Goal: Information Seeking & Learning: Check status

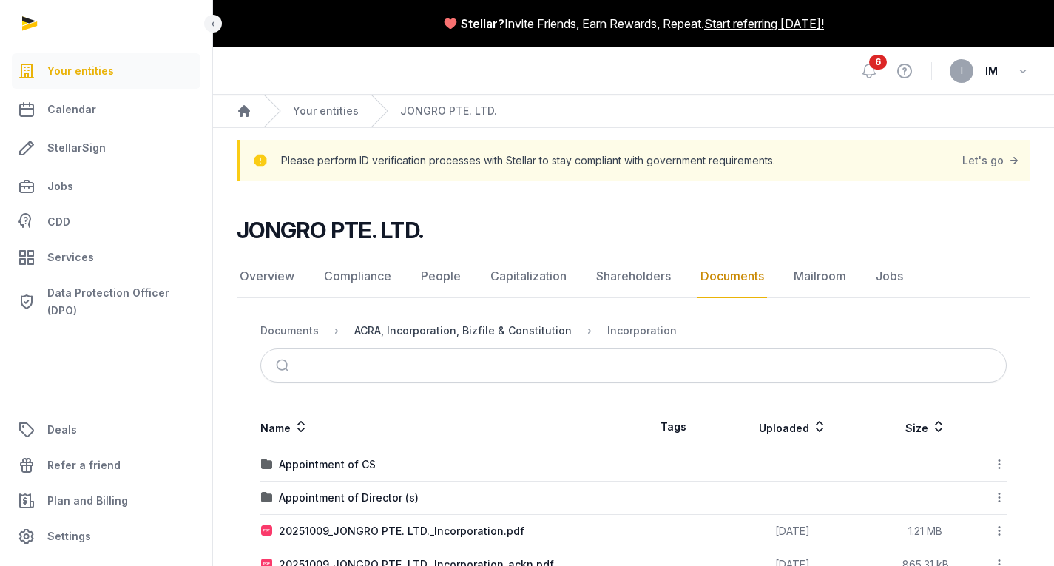
scroll to position [178, 0]
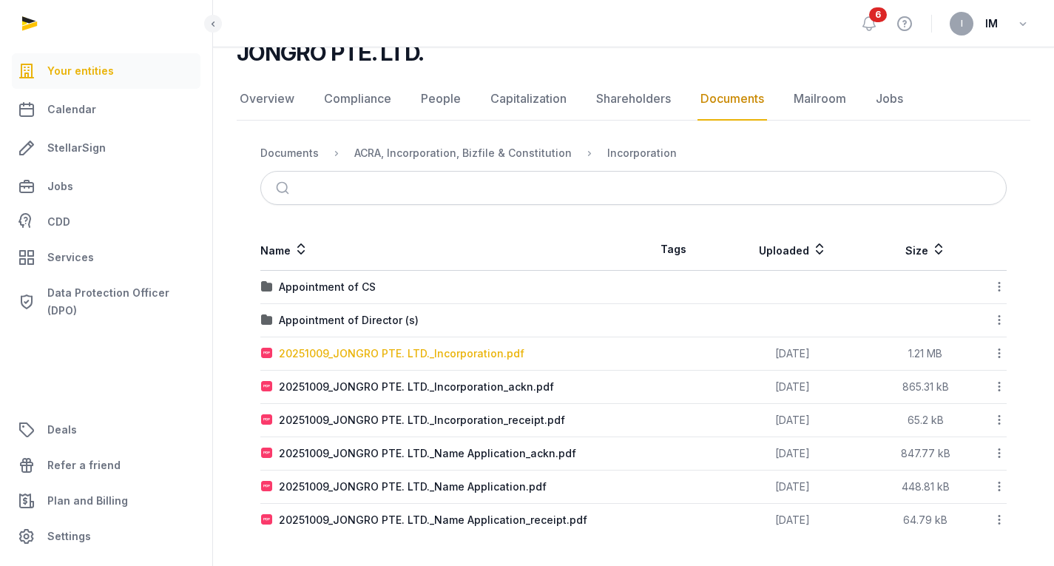
click at [468, 357] on div "20251009_JONGRO PTE. LTD._Incorporation.pdf" at bounding box center [402, 353] width 246 height 15
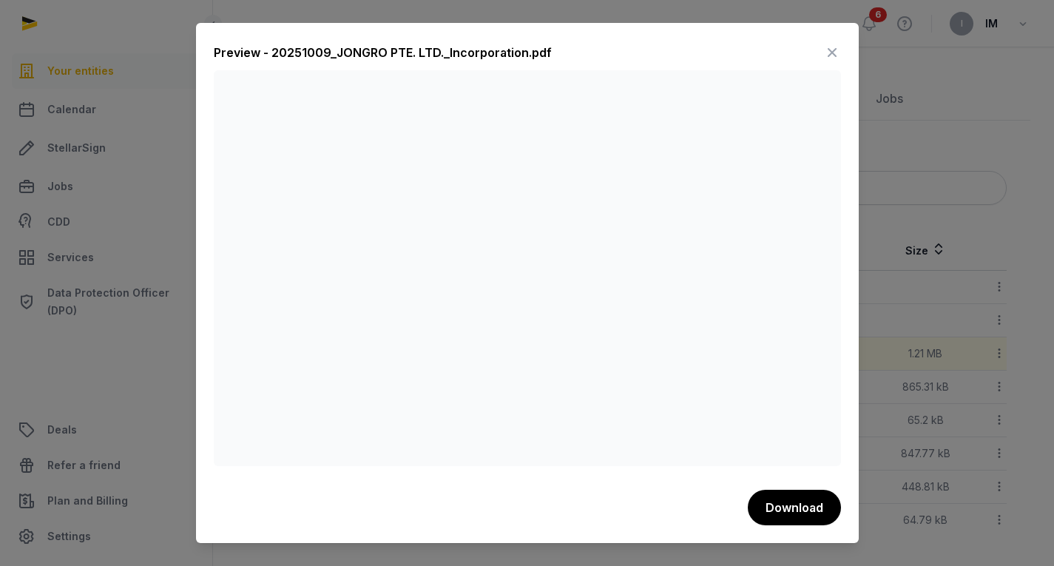
click at [830, 59] on icon at bounding box center [832, 53] width 18 height 24
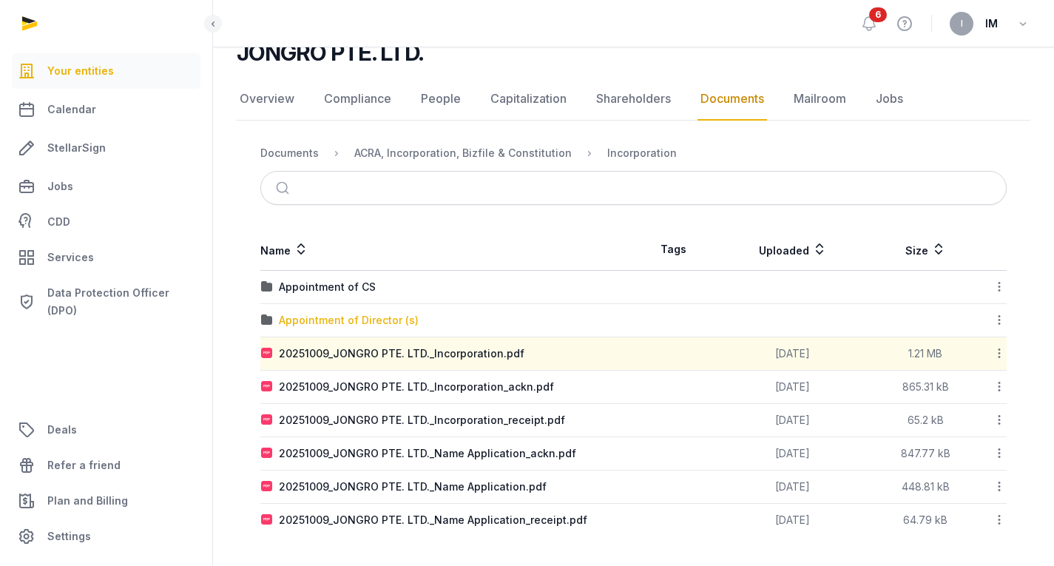
click at [365, 319] on div "Appointment of Director (s)" at bounding box center [349, 320] width 140 height 15
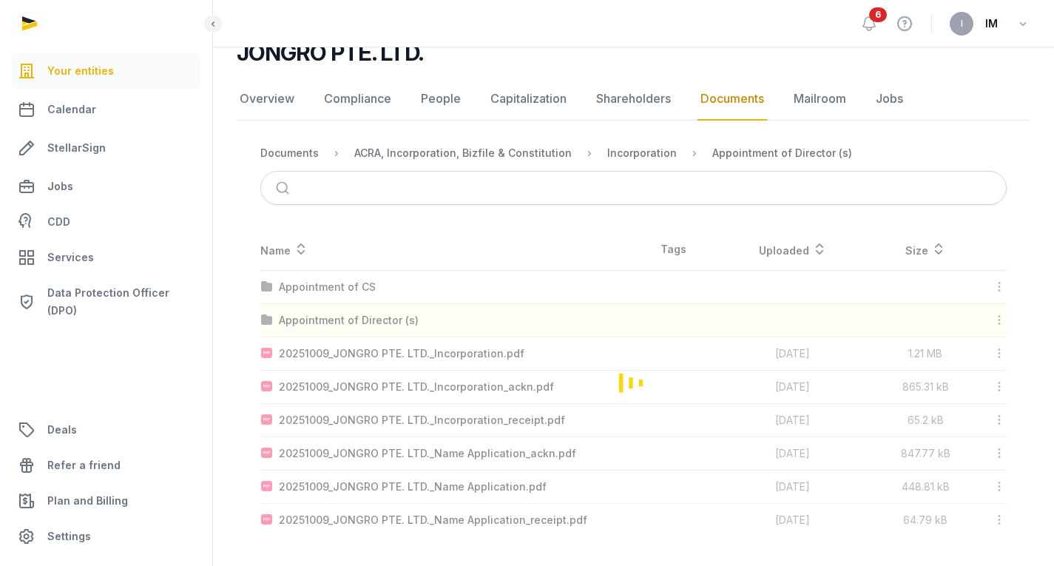
scroll to position [0, 0]
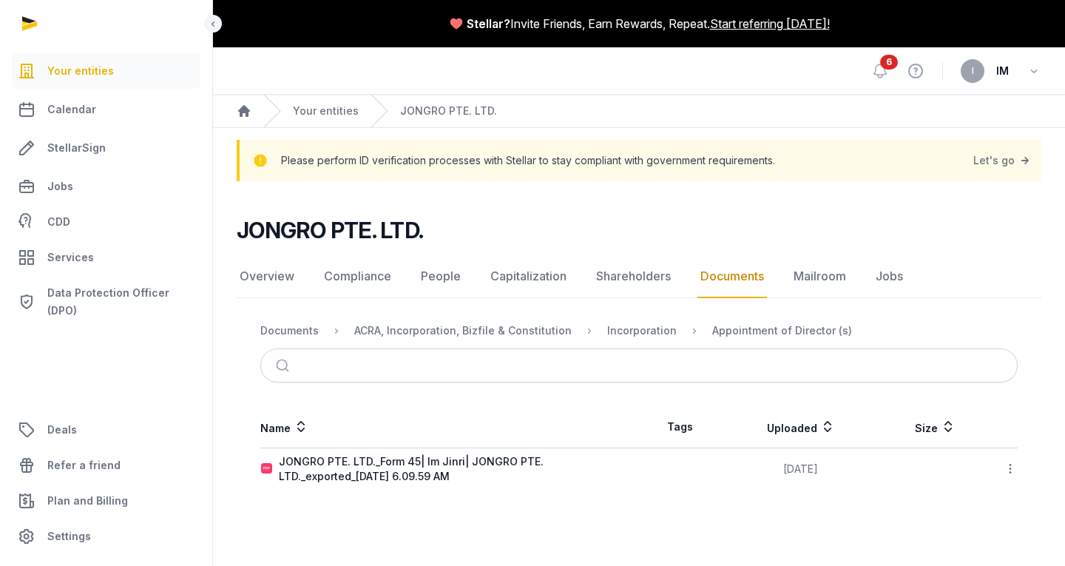
click at [467, 451] on td "JONGRO PTE. LTD._Form 45| Im Jinri| JONGRO PTE. LTD._exported_[DATE] 6.09.59 AM" at bounding box center [449, 469] width 379 height 42
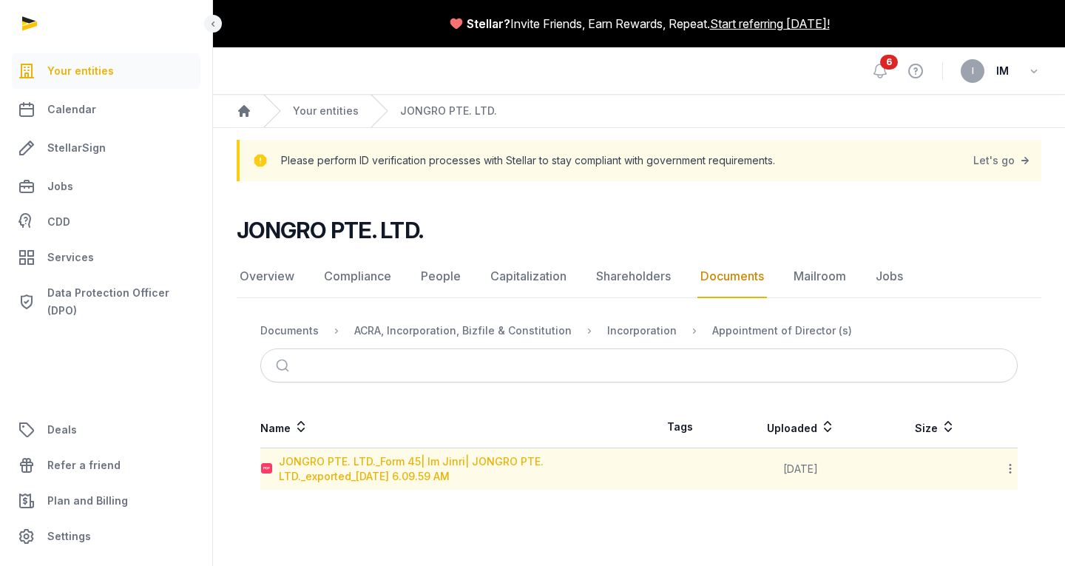
click at [469, 464] on div "JONGRO PTE. LTD._Form 45| Im Jinri| JONGRO PTE. LTD._exported_[DATE] 6.09.59 AM" at bounding box center [459, 469] width 360 height 30
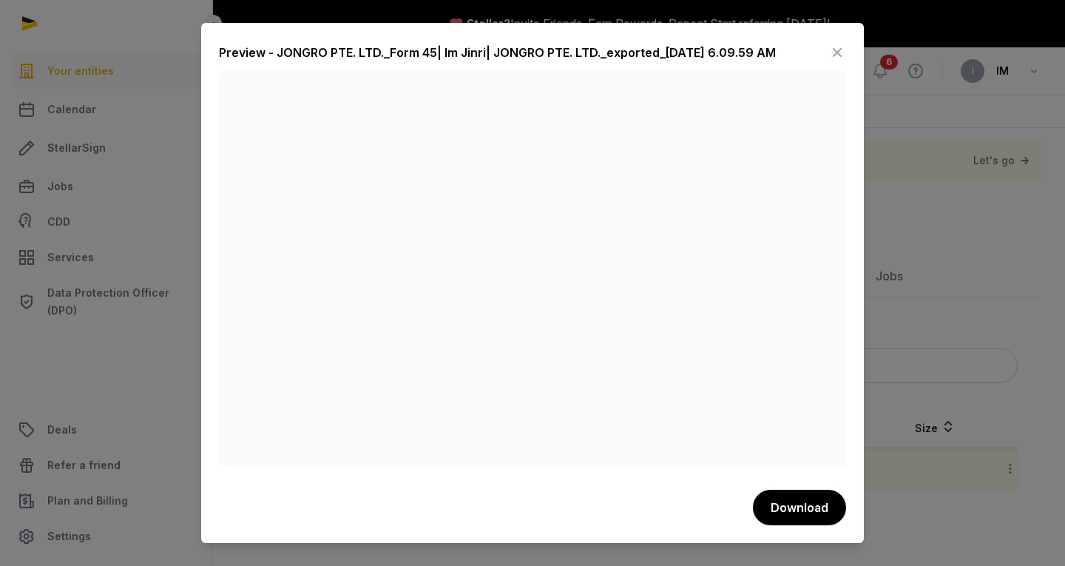
click at [834, 61] on icon at bounding box center [838, 53] width 18 height 24
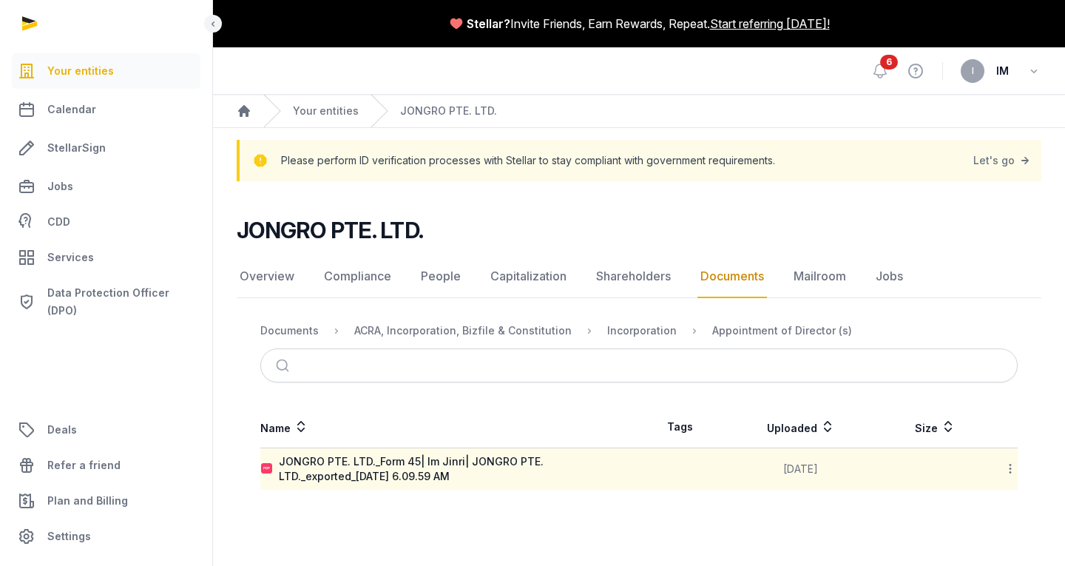
click at [738, 273] on link "Documents" at bounding box center [733, 276] width 70 height 43
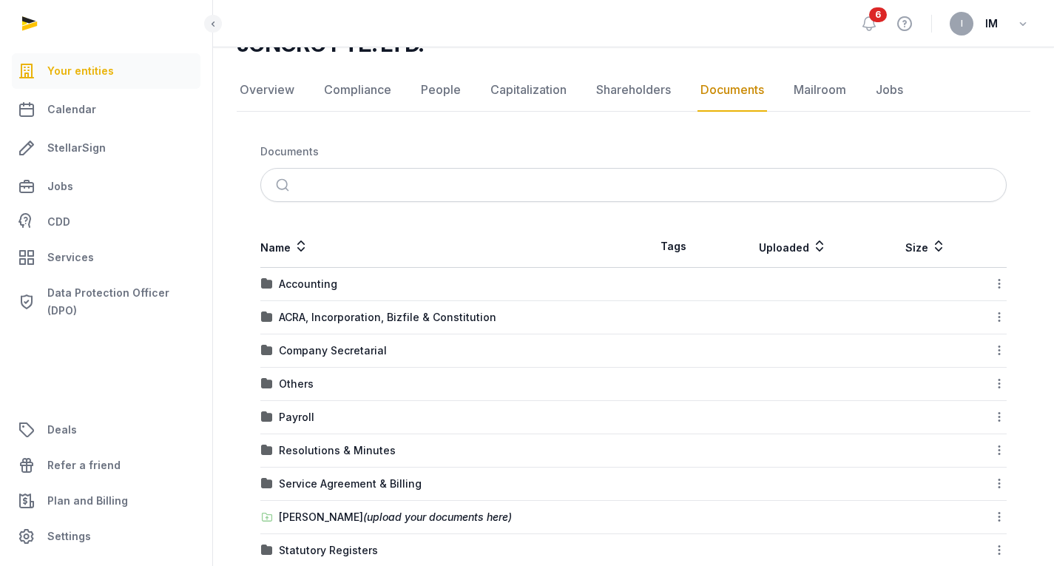
scroll to position [187, 0]
click at [320, 315] on div "ACRA, Incorporation, Bizfile & Constitution" at bounding box center [387, 316] width 217 height 15
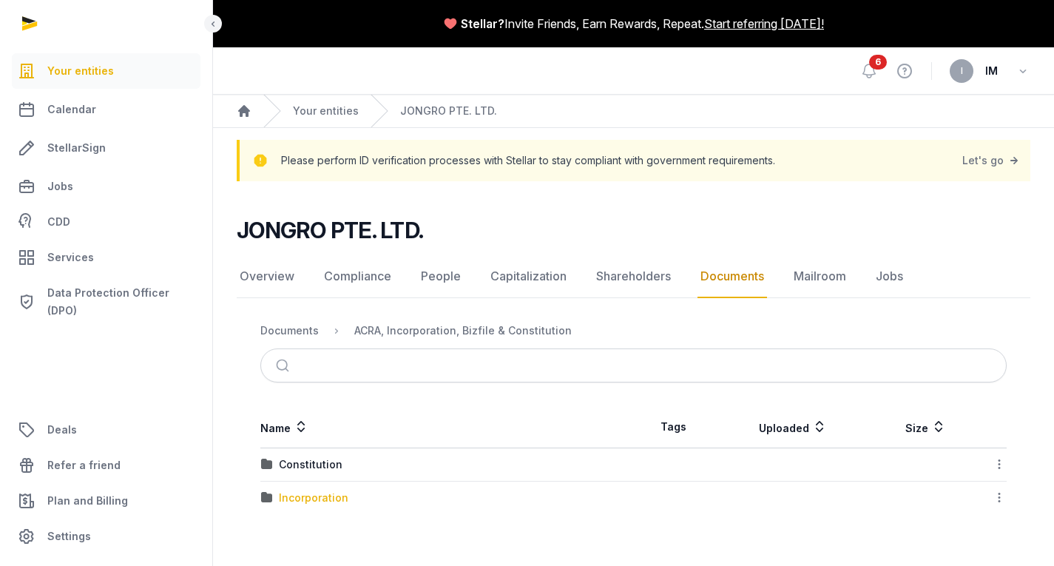
scroll to position [0, 0]
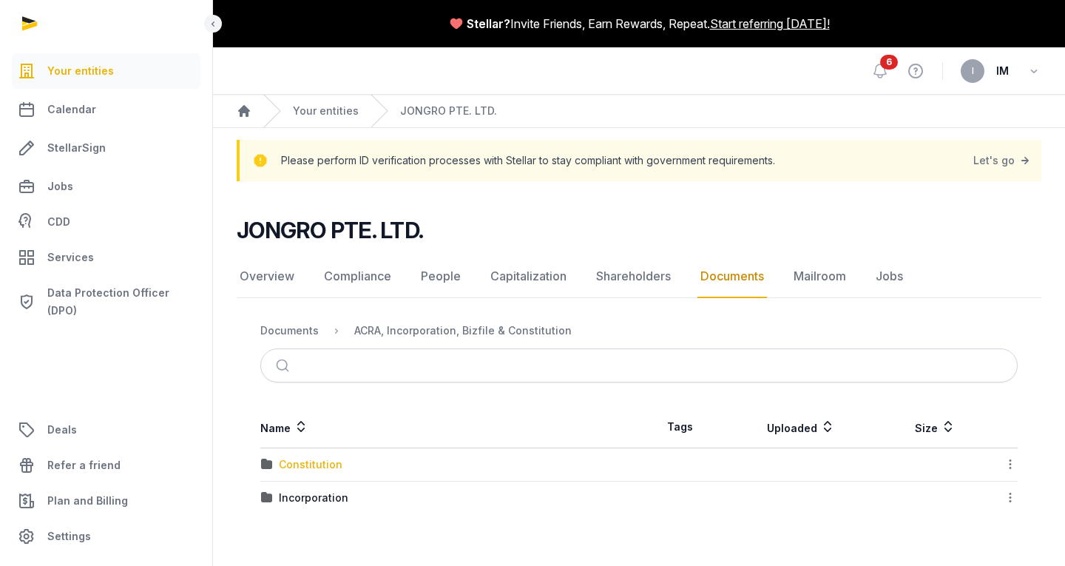
click at [320, 464] on div "Constitution" at bounding box center [311, 464] width 64 height 15
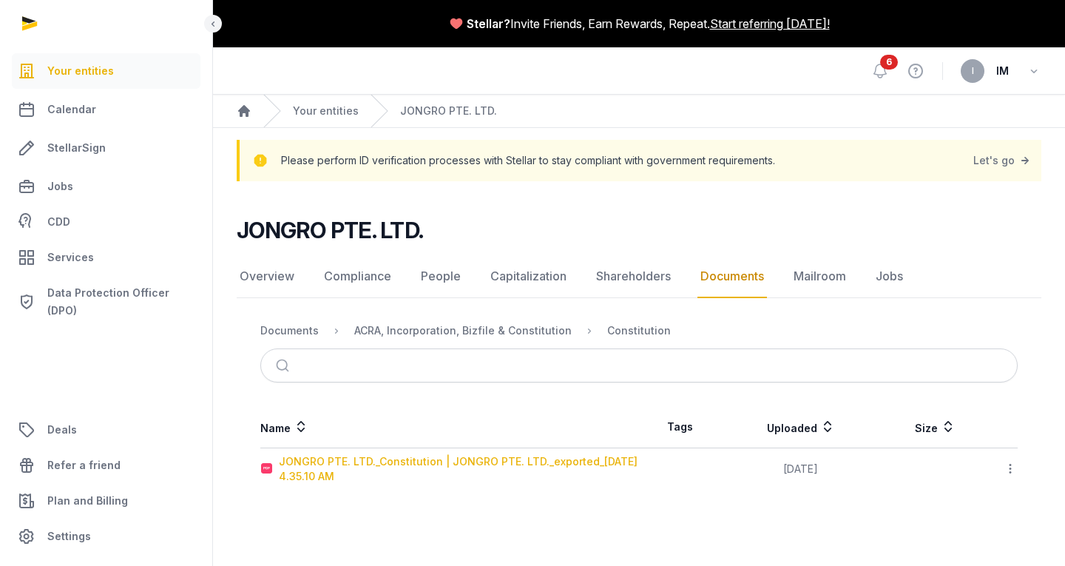
click at [374, 465] on div "JONGRO PTE. LTD._Constitution | JONGRO PTE. LTD._exported_[DATE] 4.35.10 AM" at bounding box center [459, 469] width 360 height 30
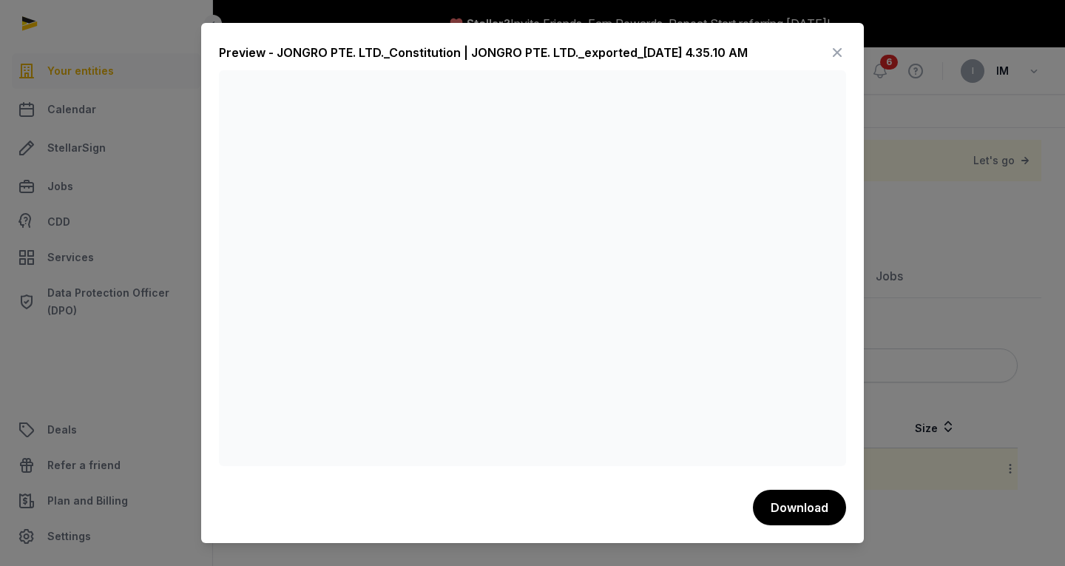
click at [836, 56] on icon at bounding box center [838, 53] width 18 height 24
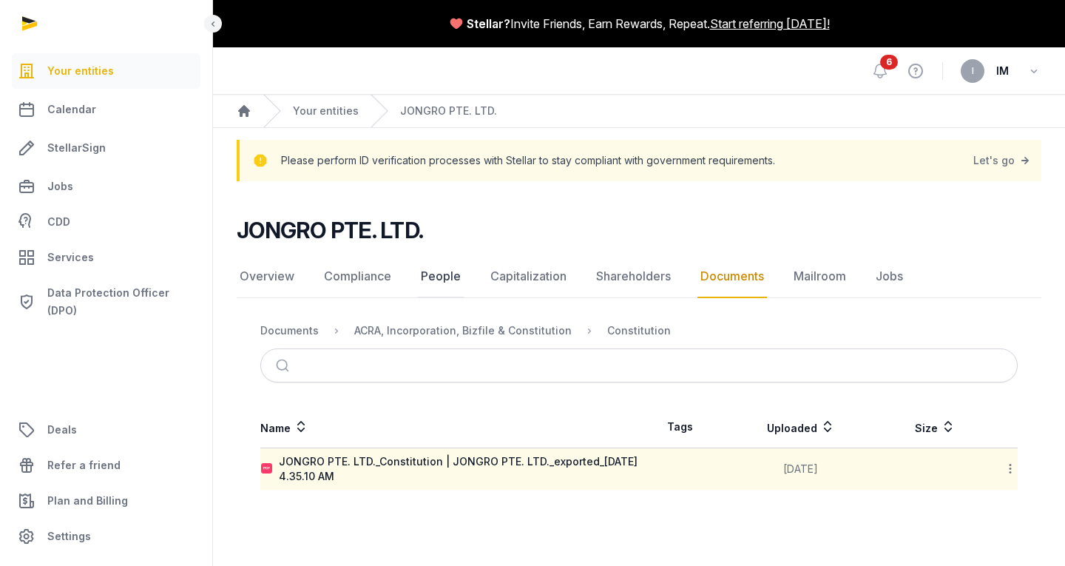
click at [440, 283] on link "People" at bounding box center [441, 276] width 46 height 43
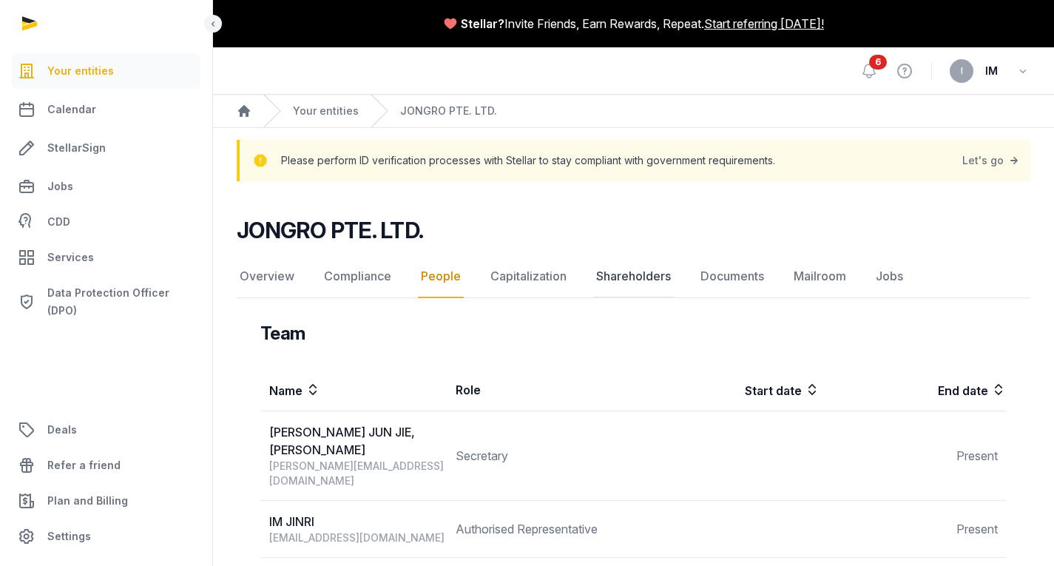
click at [606, 272] on link "Shareholders" at bounding box center [633, 276] width 81 height 43
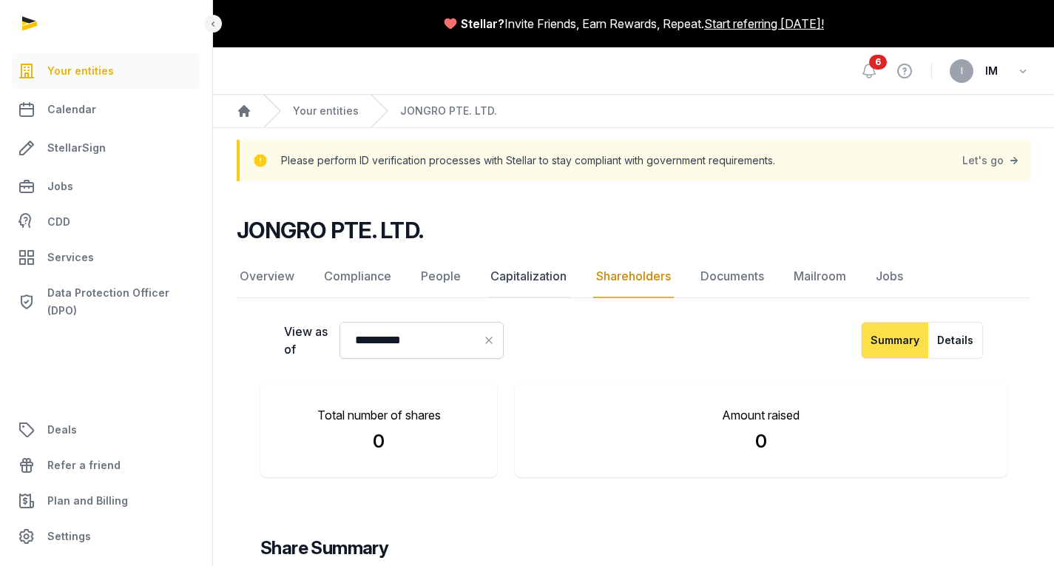
scroll to position [175, 0]
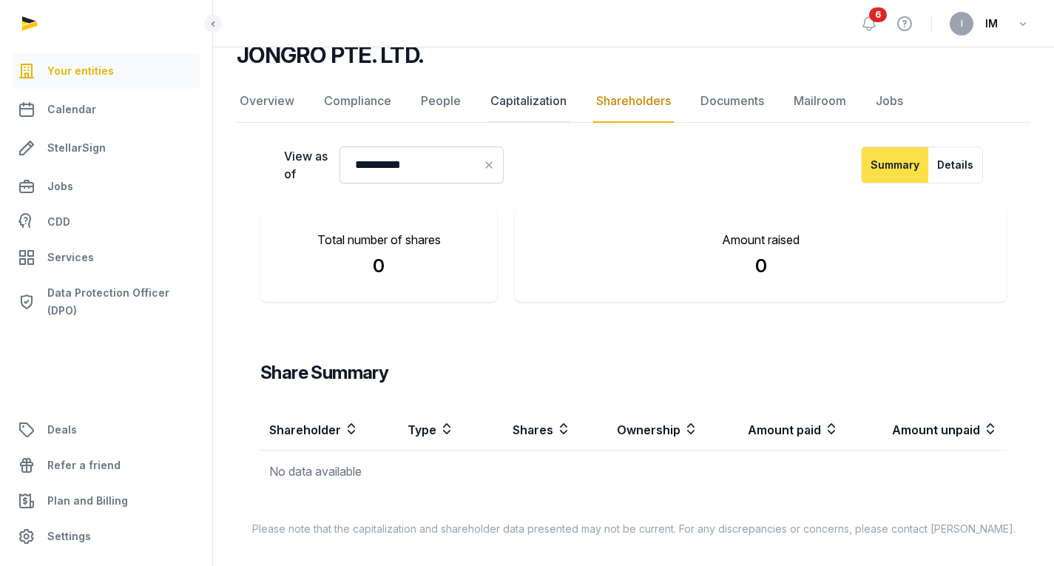
click at [522, 115] on link "Capitalization" at bounding box center [529, 101] width 82 height 43
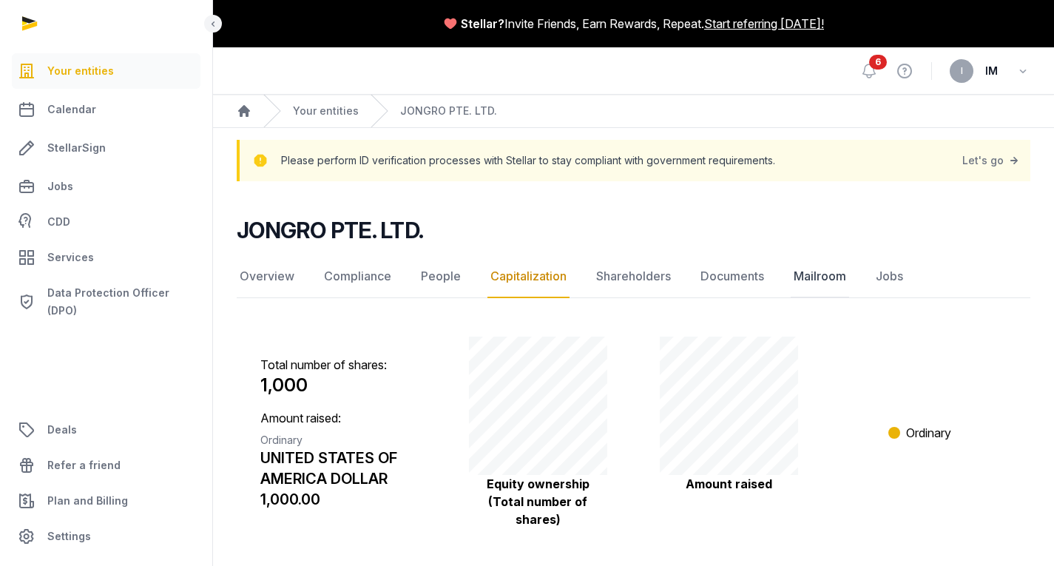
click at [828, 285] on link "Mailroom" at bounding box center [820, 276] width 58 height 43
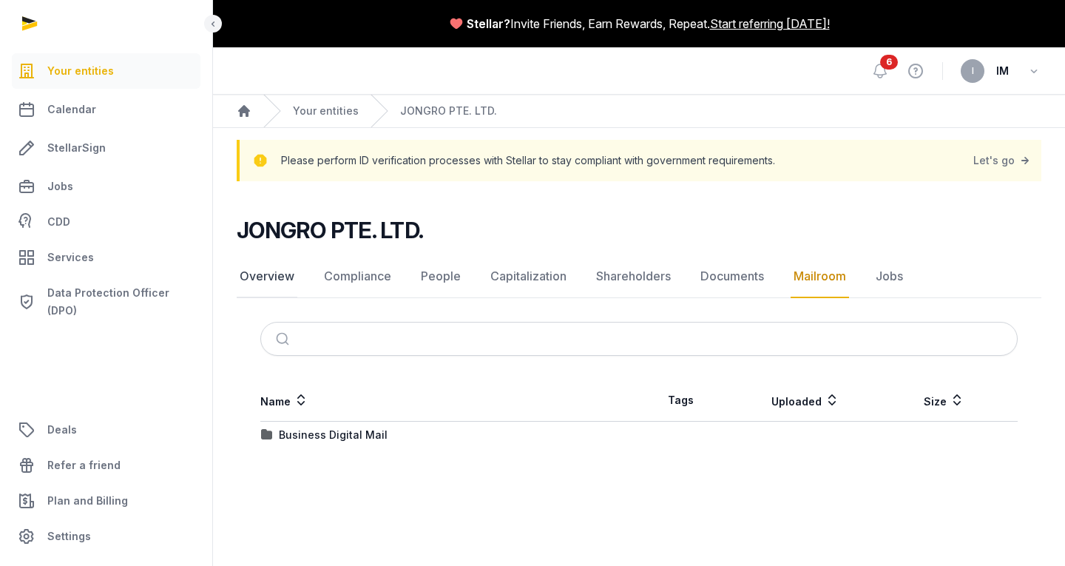
click at [259, 288] on link "Overview" at bounding box center [267, 276] width 61 height 43
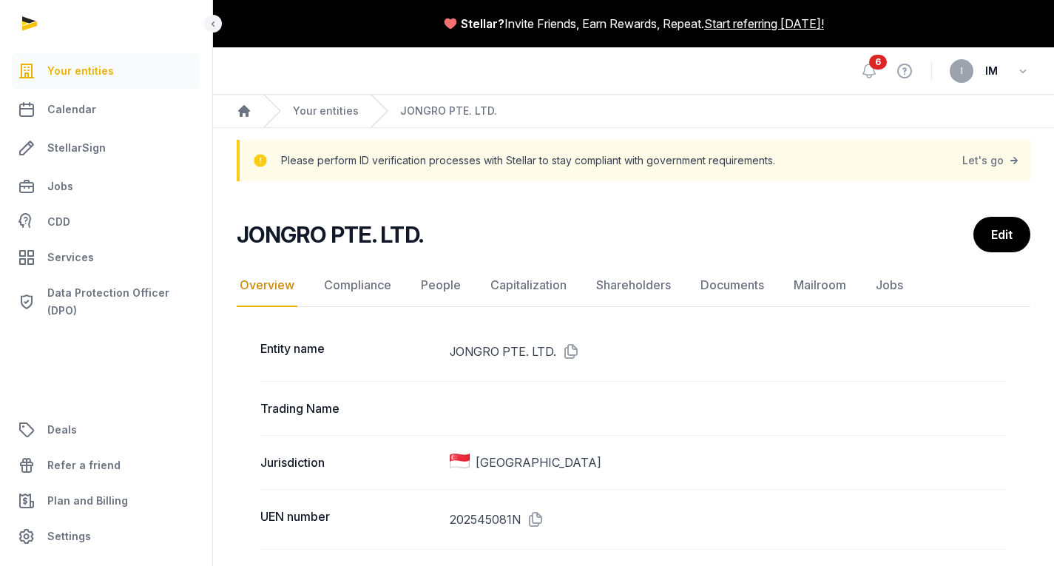
scroll to position [1, 0]
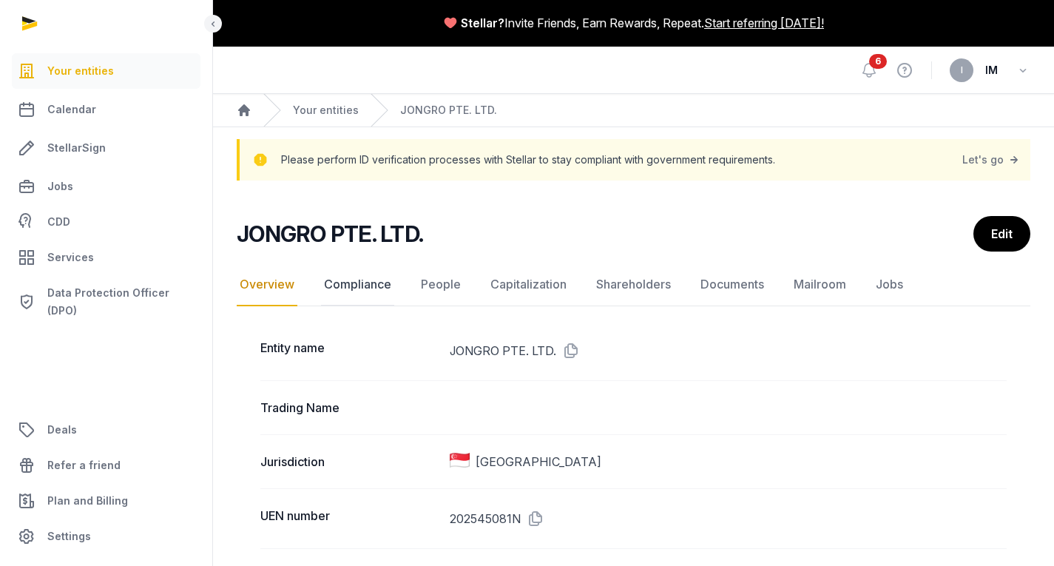
click at [351, 287] on link "Compliance" at bounding box center [357, 284] width 73 height 43
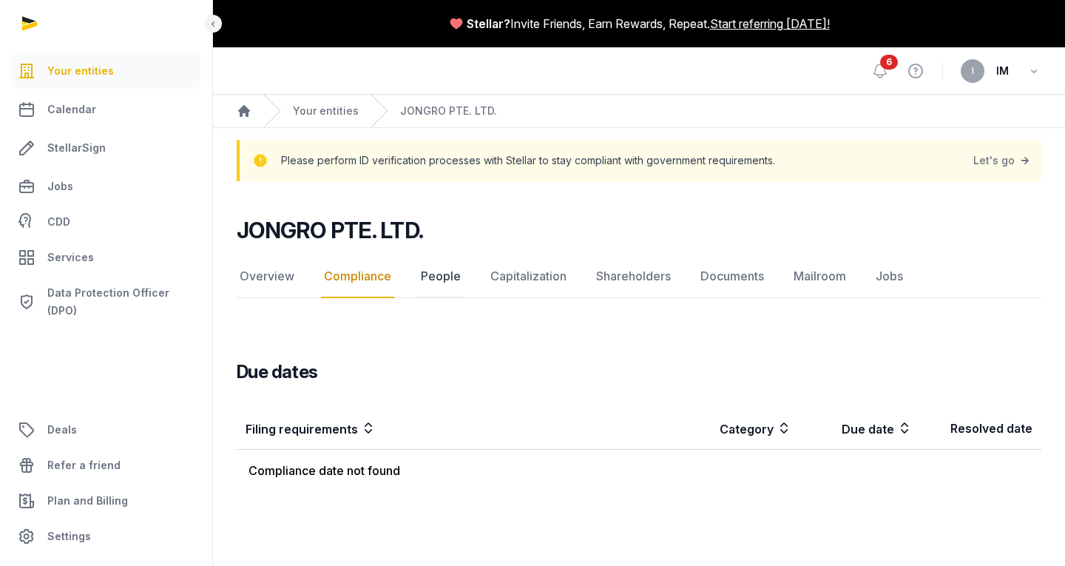
click at [442, 280] on link "People" at bounding box center [441, 276] width 46 height 43
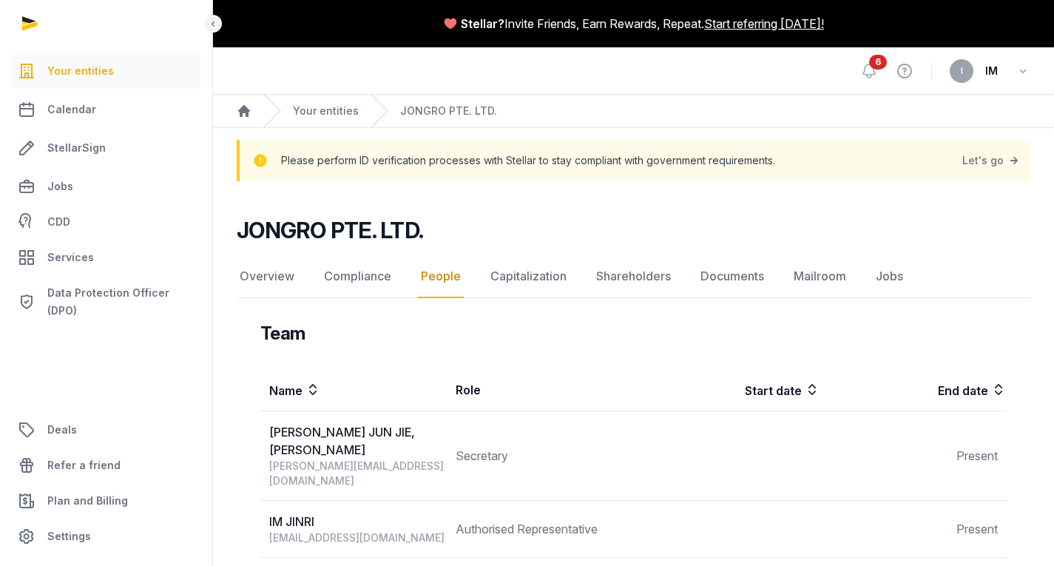
scroll to position [209, 0]
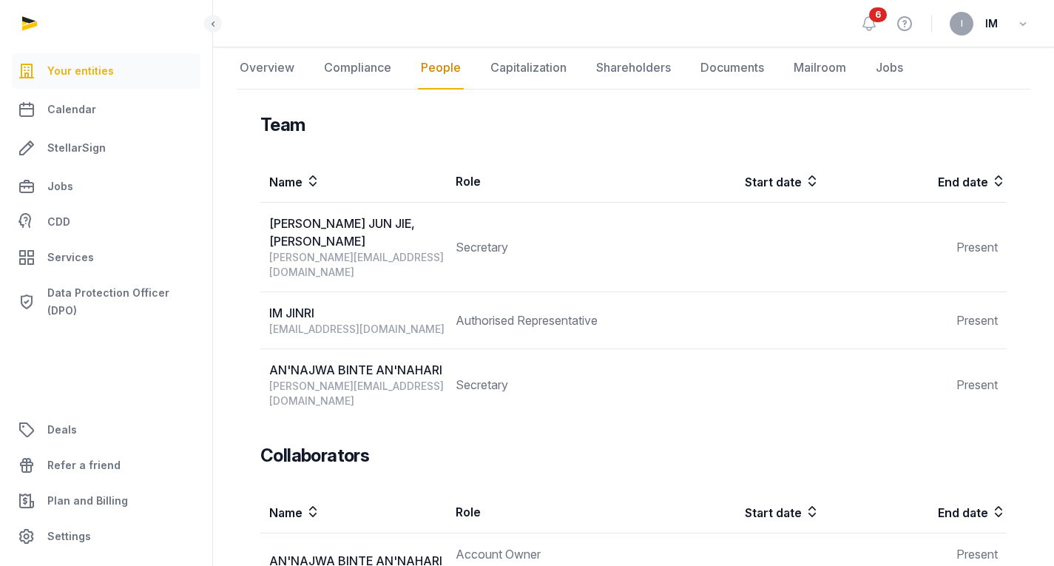
click at [611, 369] on td "Secretary" at bounding box center [540, 385] width 186 height 72
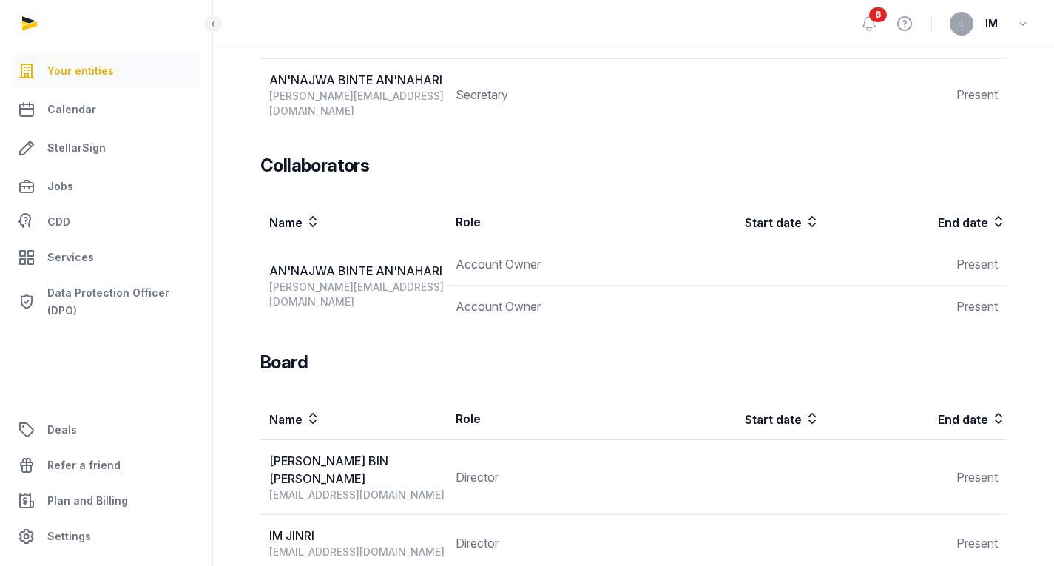
scroll to position [499, 0]
click at [64, 248] on link "Services" at bounding box center [106, 258] width 189 height 36
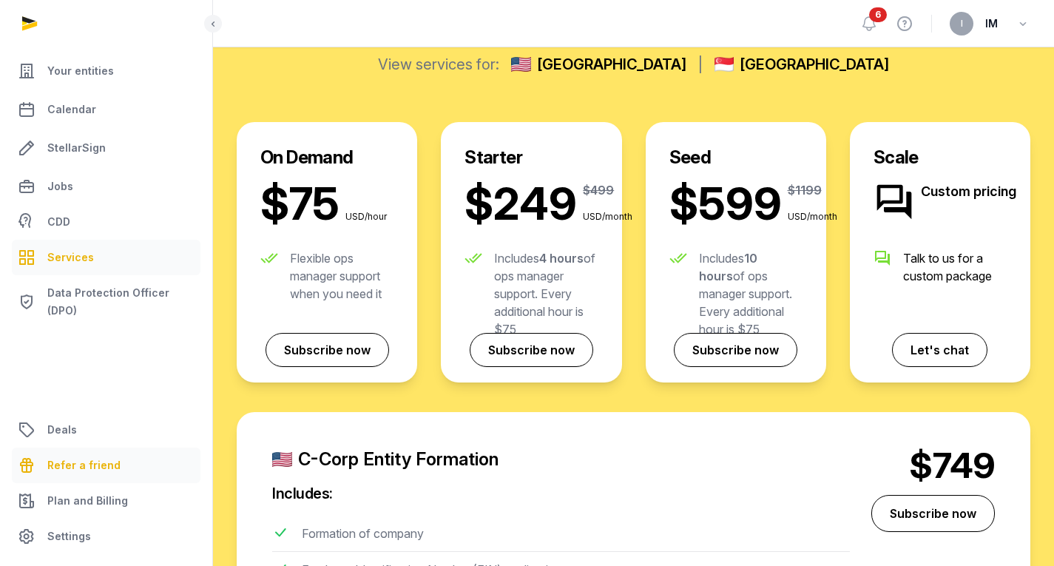
scroll to position [388, 0]
click at [86, 516] on link "Plan and Billing" at bounding box center [106, 501] width 189 height 36
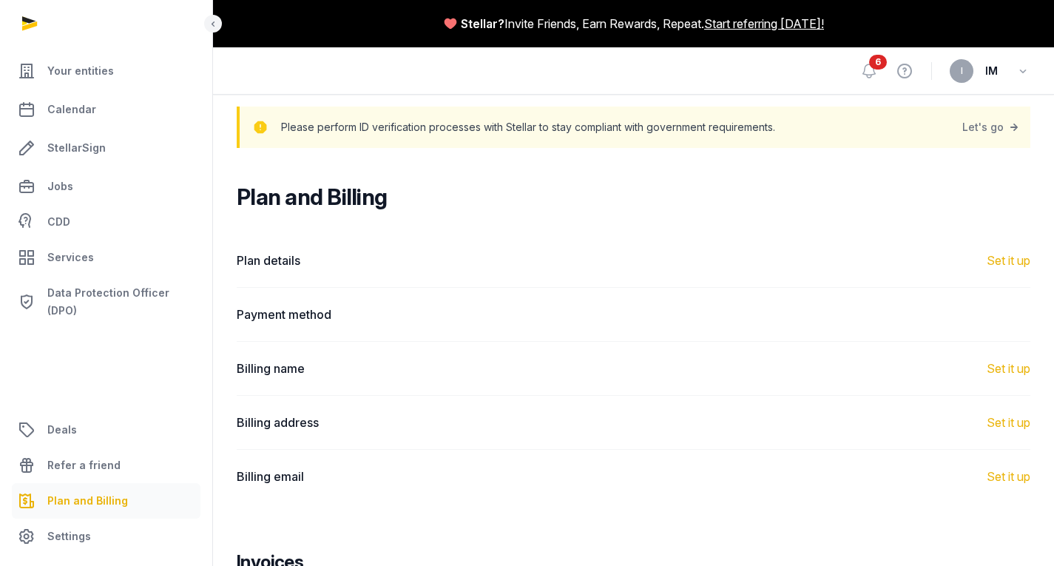
click at [276, 266] on dt "Plan details" at bounding box center [331, 261] width 189 height 18
click at [1025, 257] on div "Set it up" at bounding box center [1009, 261] width 44 height 18
click at [1016, 261] on div "Set it up" at bounding box center [1009, 261] width 44 height 18
click at [95, 224] on link "CDD" at bounding box center [106, 222] width 189 height 30
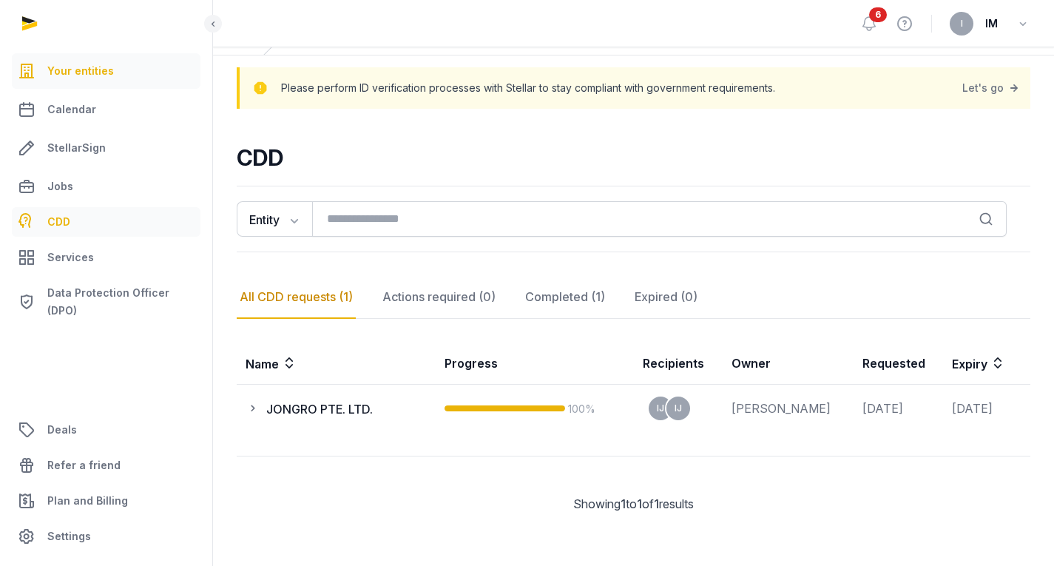
click at [70, 70] on span "Your entities" at bounding box center [80, 71] width 67 height 18
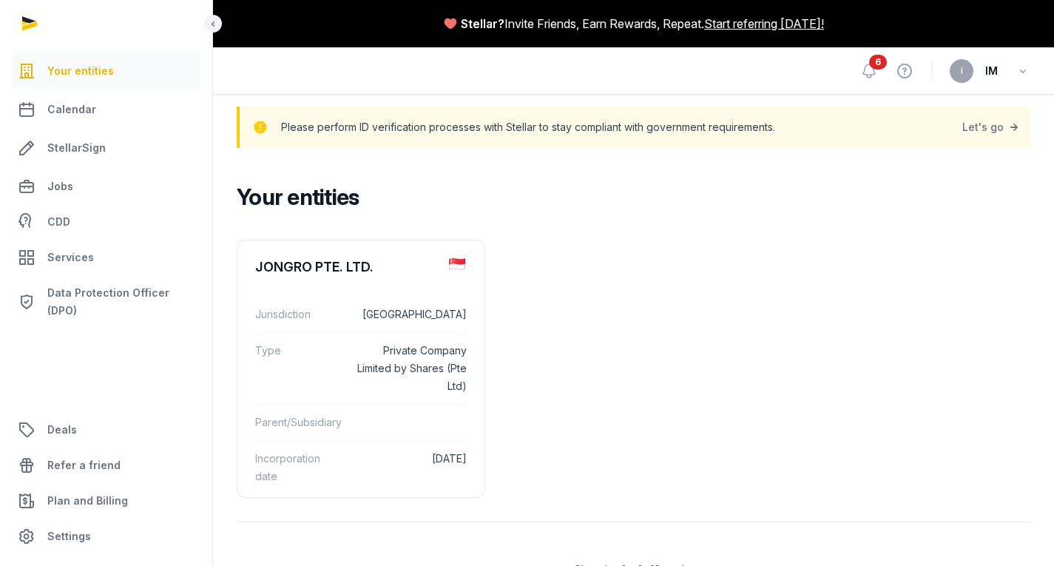
scroll to position [66, 0]
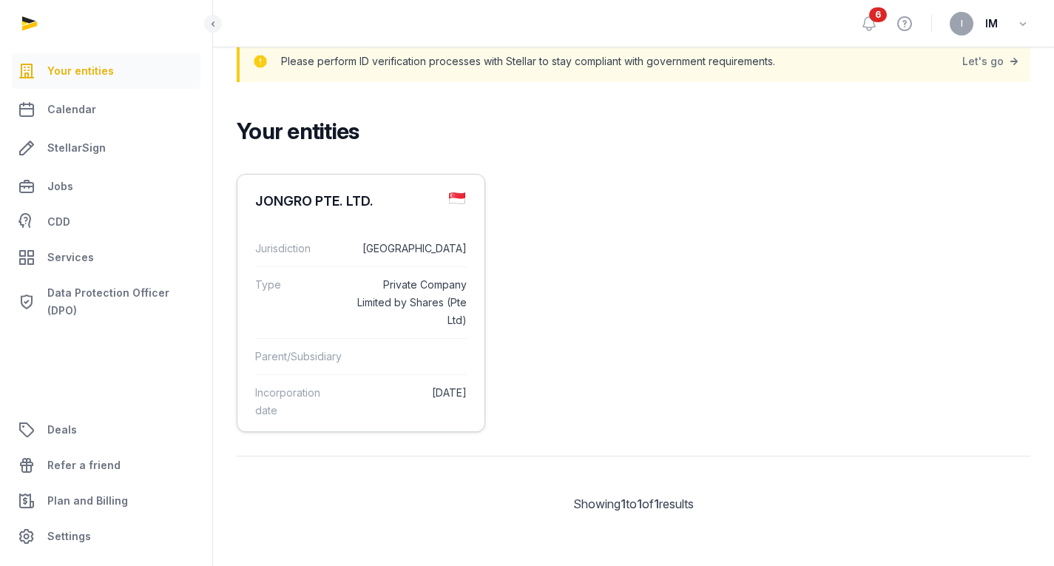
click at [402, 232] on div "Jurisdiction [GEOGRAPHIC_DATA]" at bounding box center [361, 249] width 212 height 36
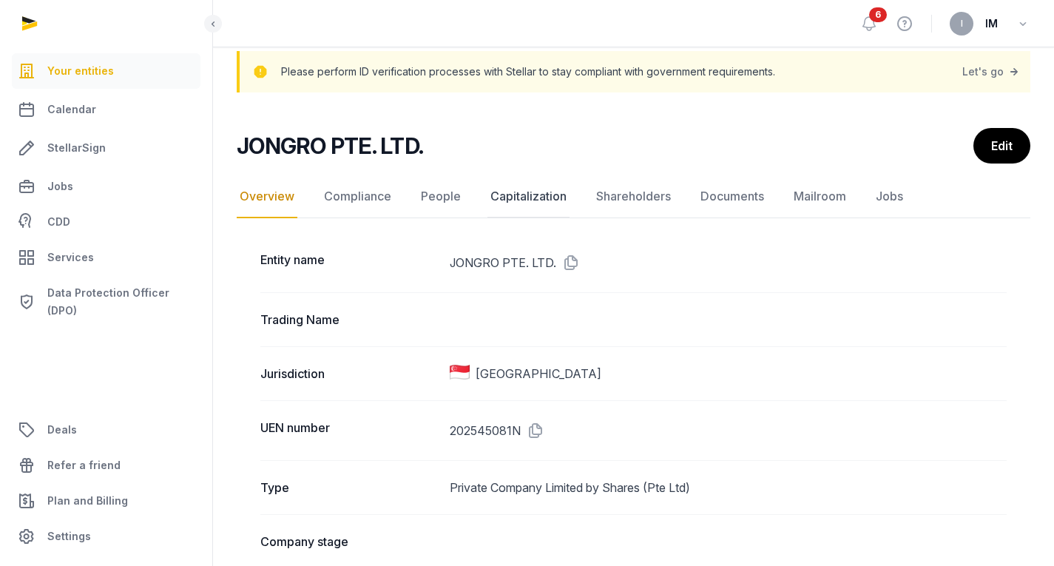
scroll to position [88, 0]
click at [351, 195] on link "Compliance" at bounding box center [357, 197] width 73 height 43
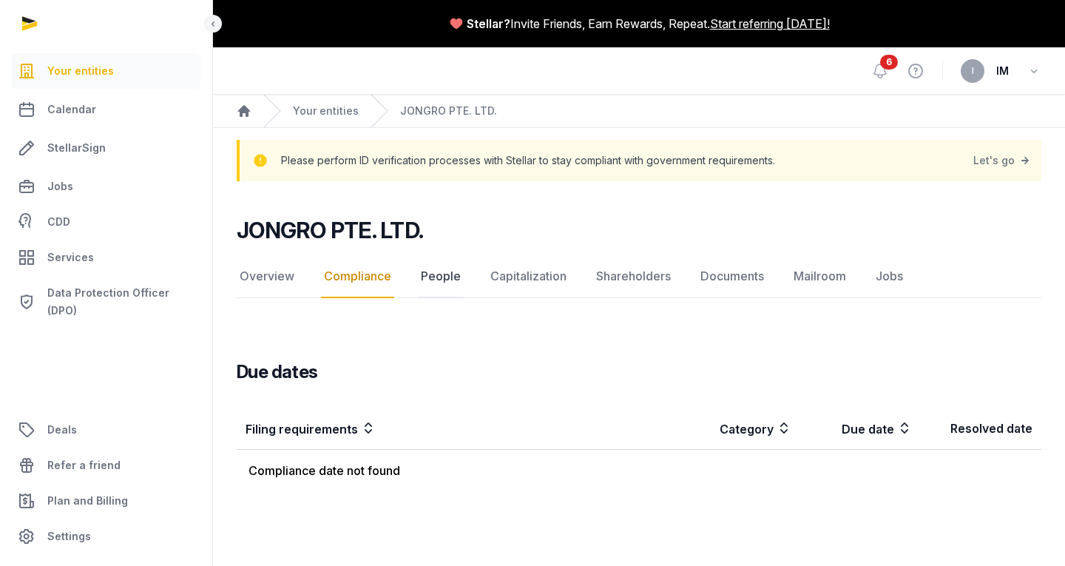
click at [434, 277] on link "People" at bounding box center [441, 276] width 46 height 43
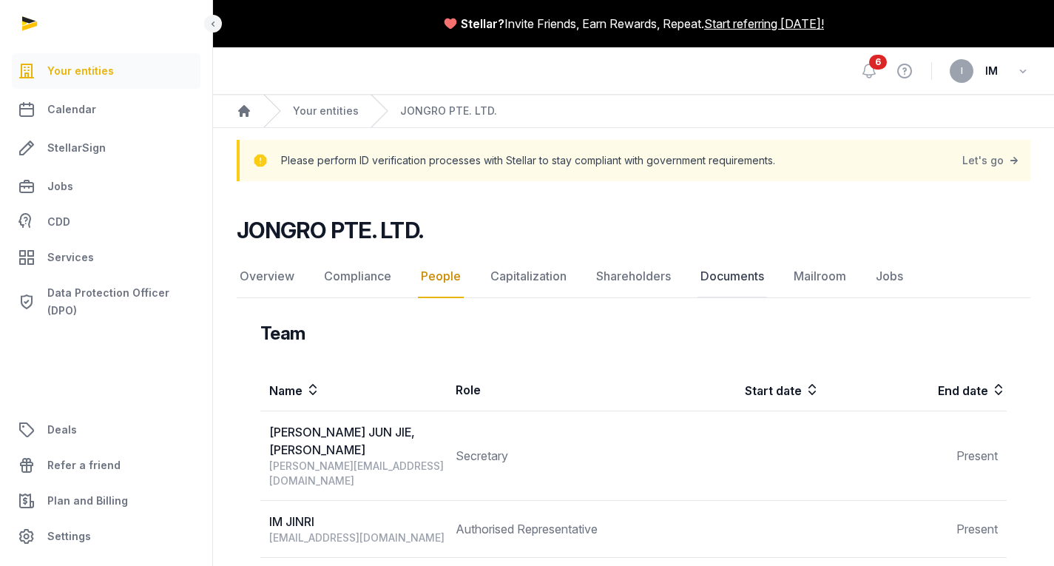
click at [724, 290] on link "Documents" at bounding box center [733, 276] width 70 height 43
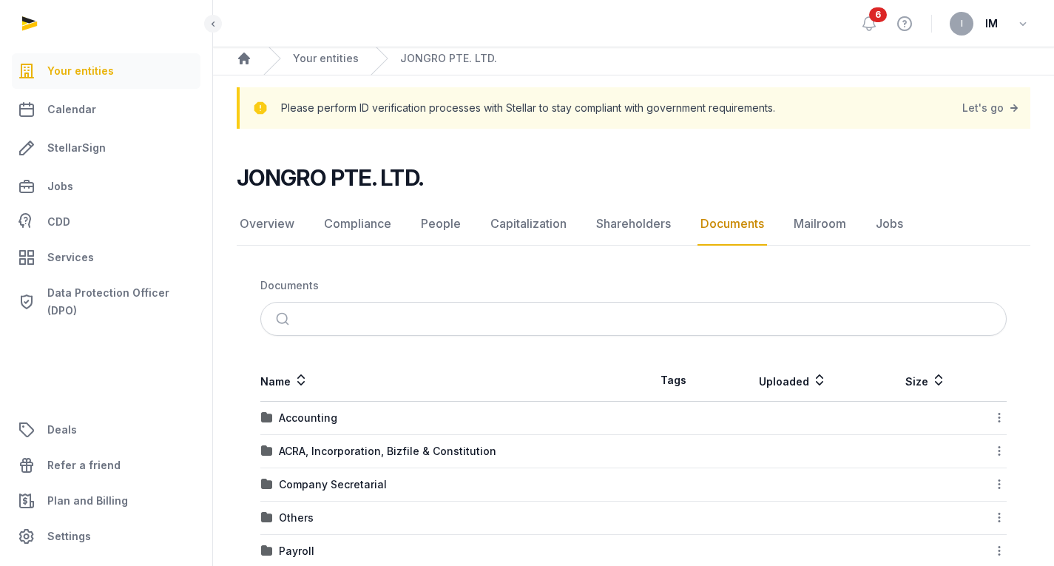
scroll to position [250, 0]
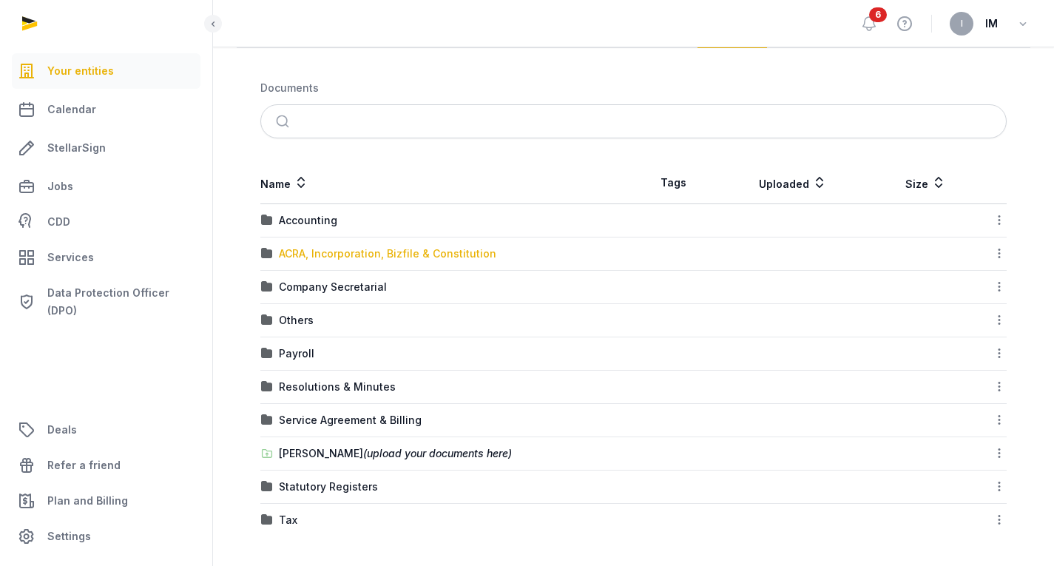
click at [313, 254] on div "ACRA, Incorporation, Bizfile & Constitution" at bounding box center [387, 253] width 217 height 15
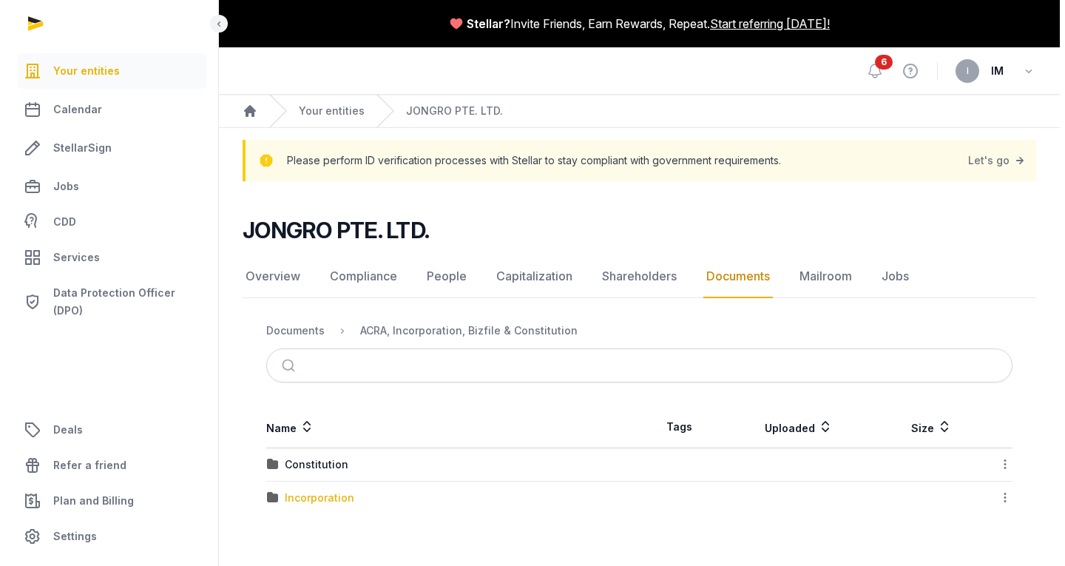
scroll to position [0, 0]
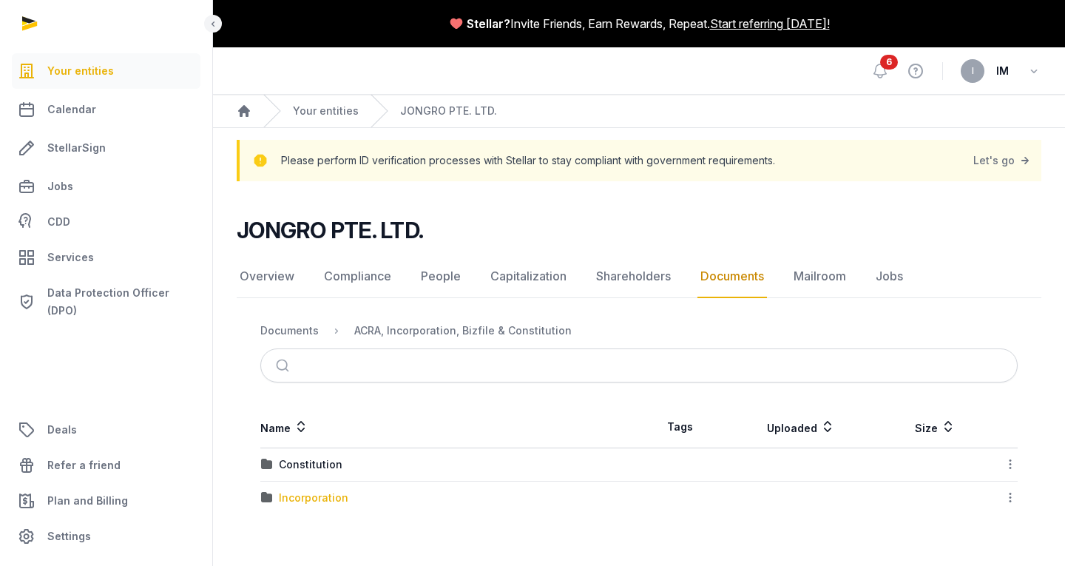
click at [289, 491] on div "Incorporation" at bounding box center [314, 497] width 70 height 15
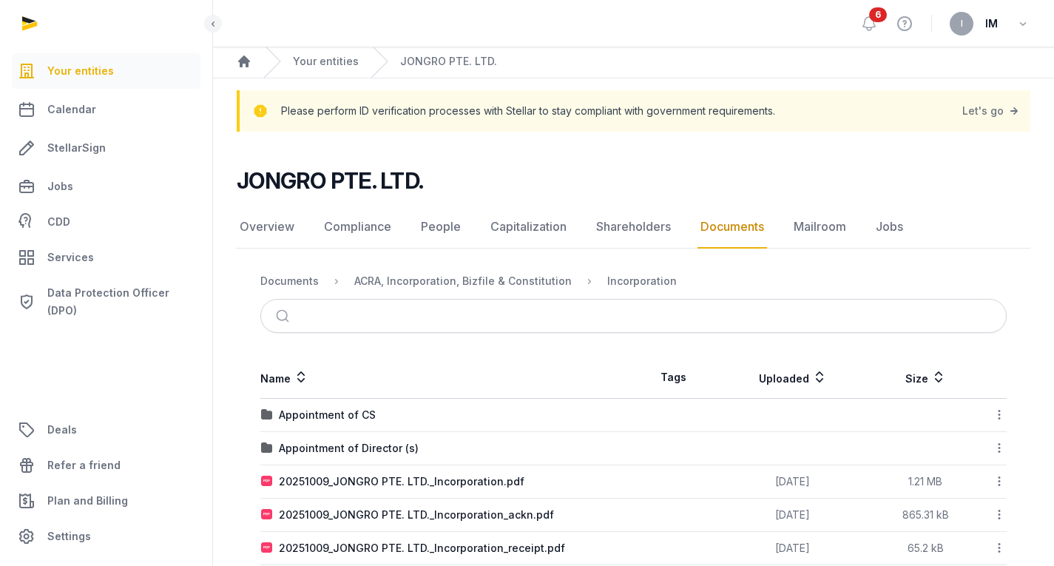
scroll to position [47, 0]
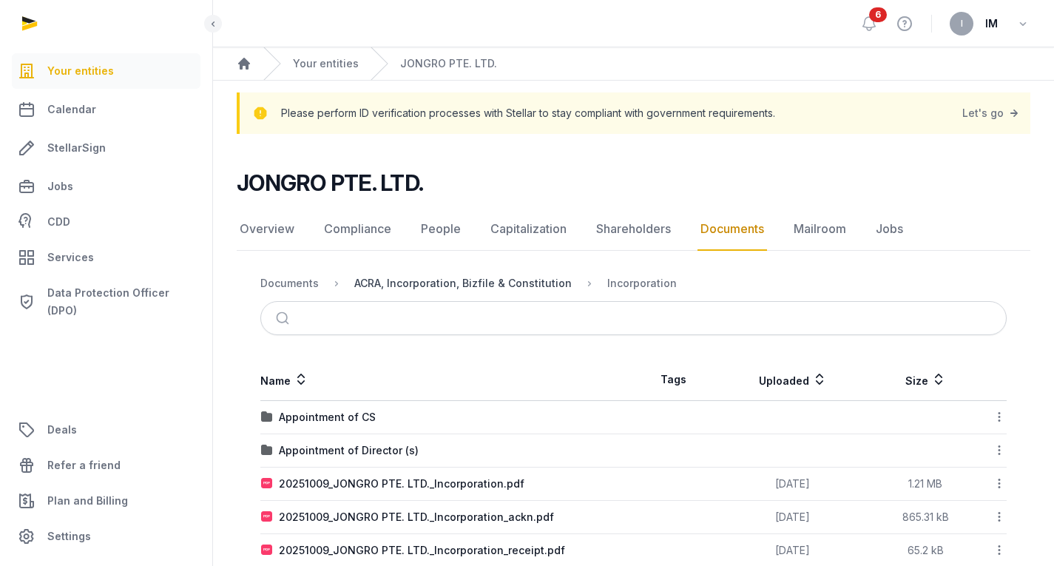
click at [508, 284] on div "ACRA, Incorporation, Bizfile & Constitution" at bounding box center [462, 283] width 217 height 15
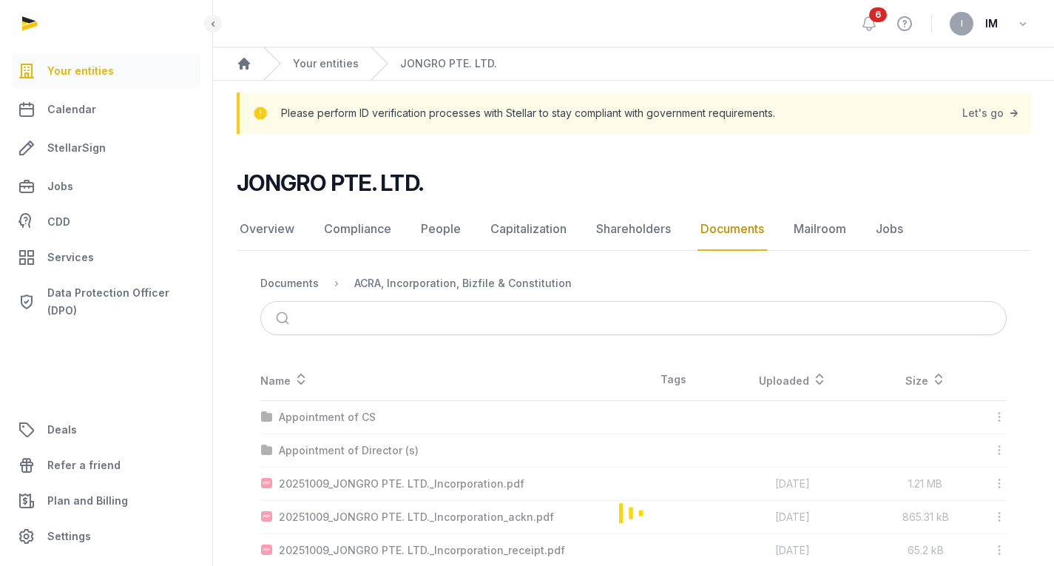
scroll to position [0, 0]
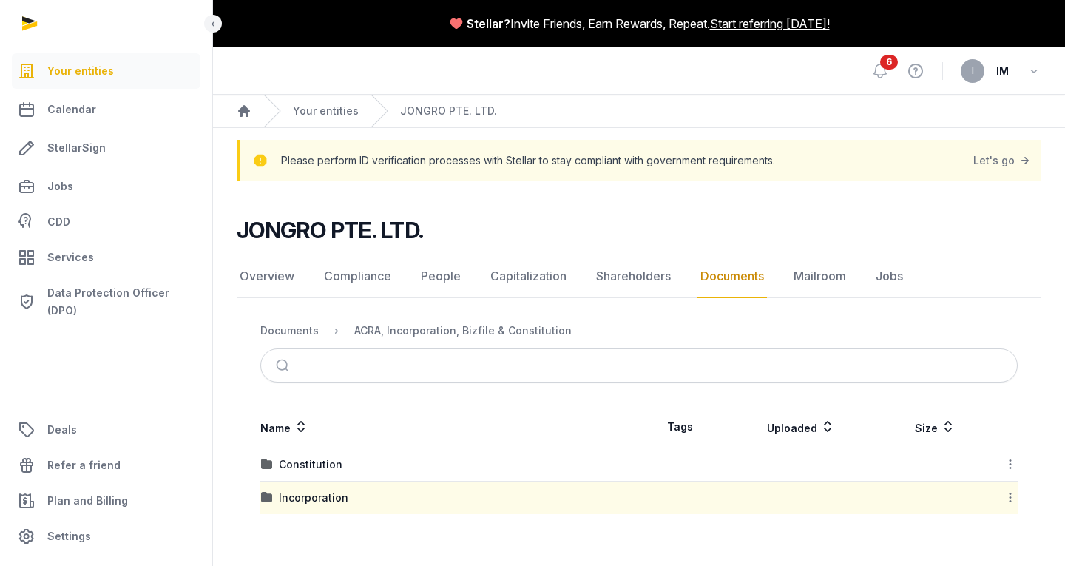
click at [297, 344] on nav "Documents ACRA, Incorporation, Bizfile & Constitution" at bounding box center [639, 331] width 758 height 36
click at [298, 340] on nav "Documents ACRA, Incorporation, Bizfile & Constitution" at bounding box center [639, 331] width 758 height 36
click at [287, 328] on div "Documents" at bounding box center [289, 330] width 58 height 15
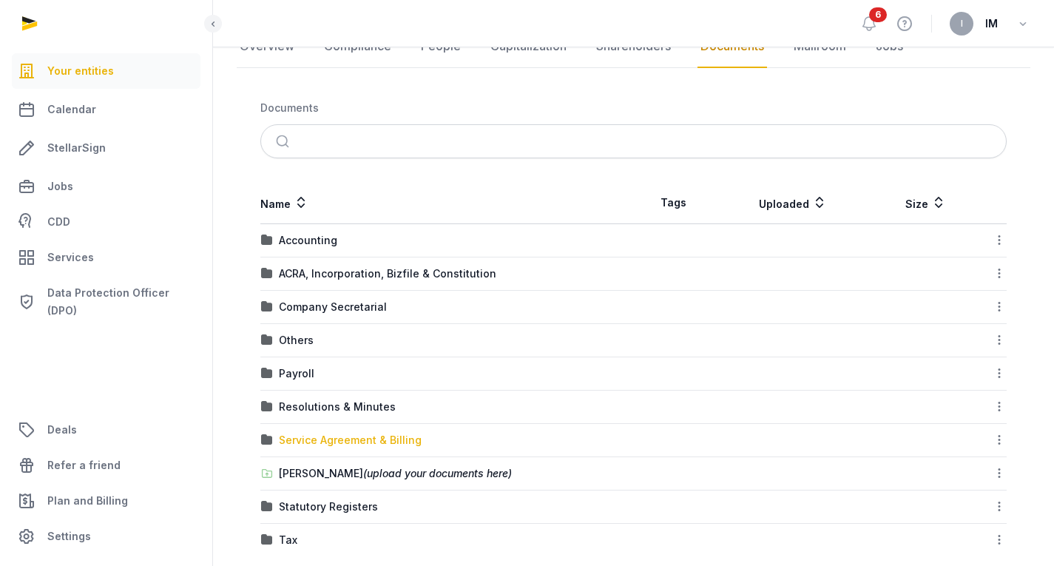
scroll to position [250, 0]
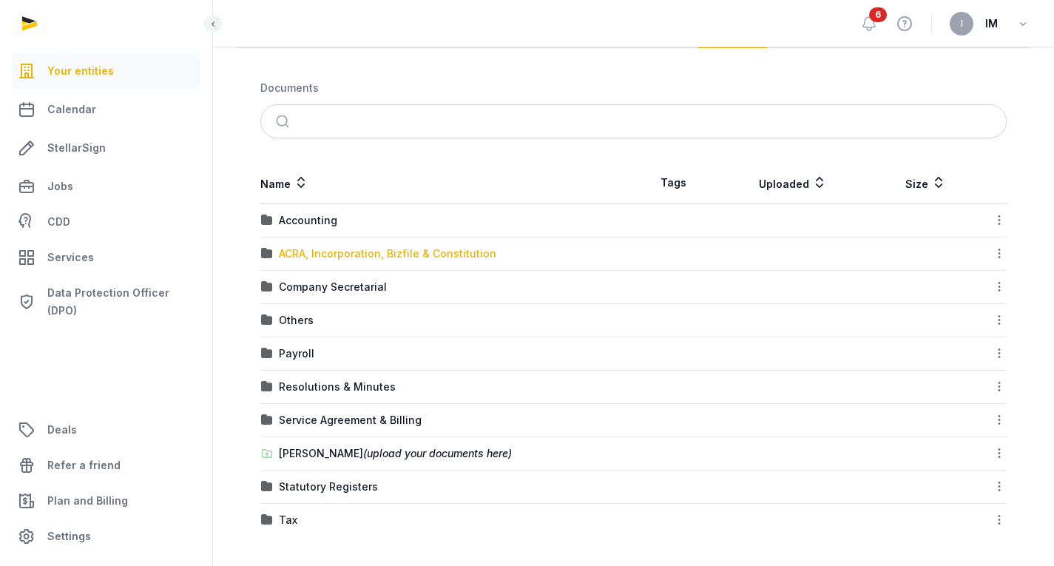
click at [406, 249] on div "ACRA, Incorporation, Bizfile & Constitution" at bounding box center [387, 253] width 217 height 15
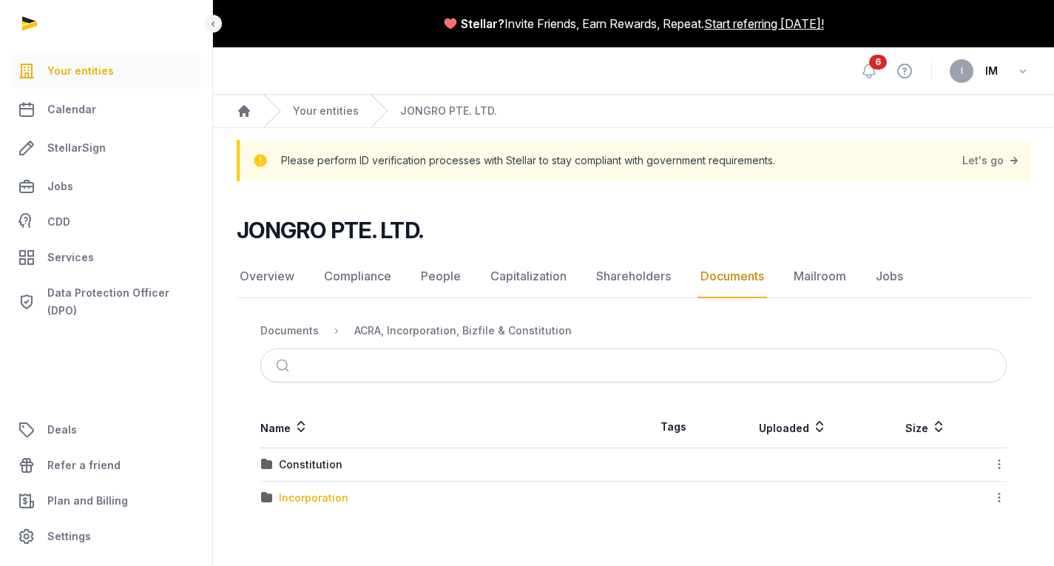
scroll to position [0, 0]
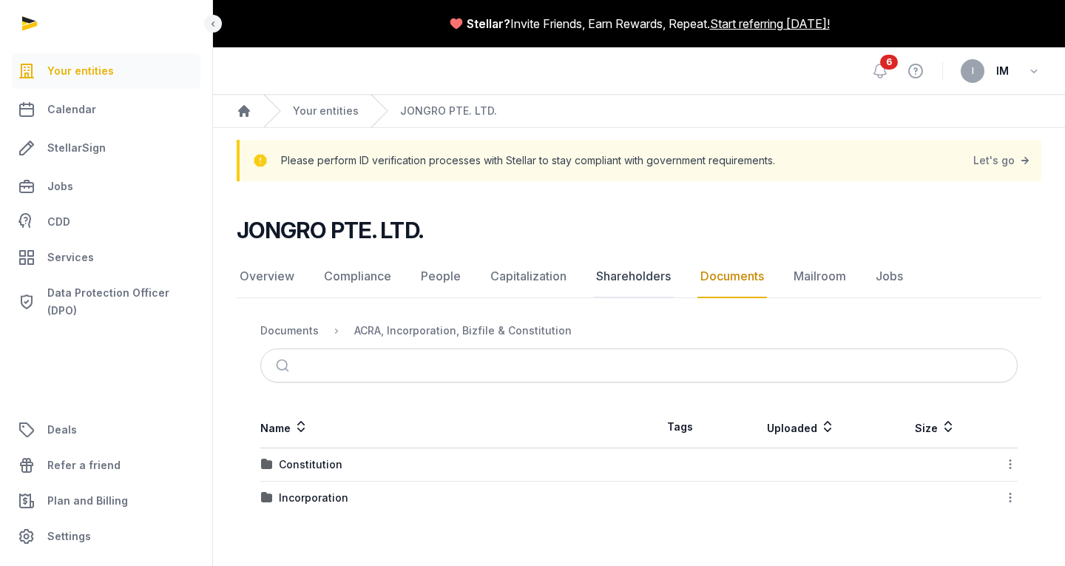
click at [622, 271] on link "Shareholders" at bounding box center [633, 276] width 81 height 43
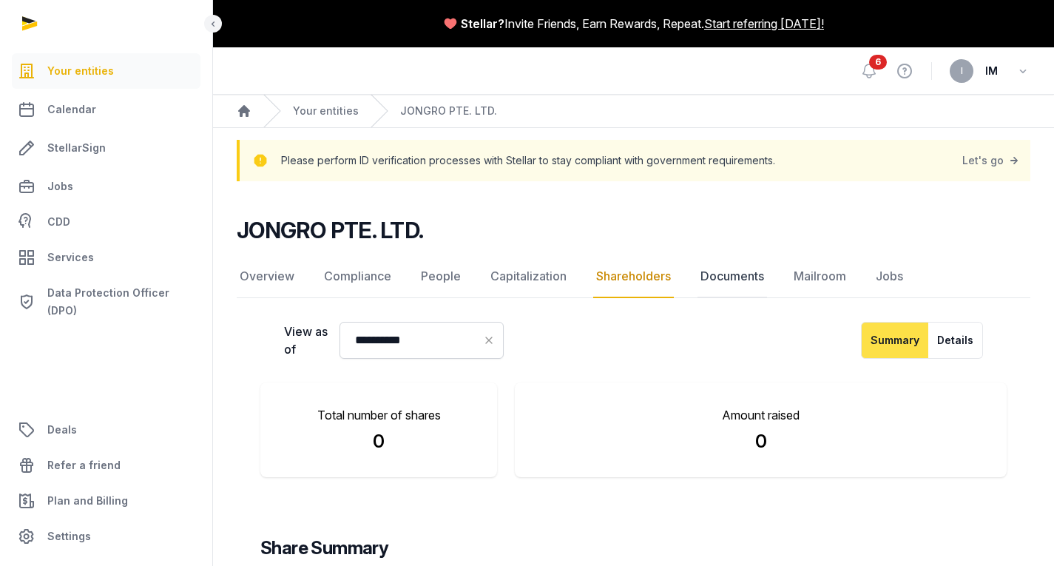
click at [718, 262] on link "Documents" at bounding box center [733, 276] width 70 height 43
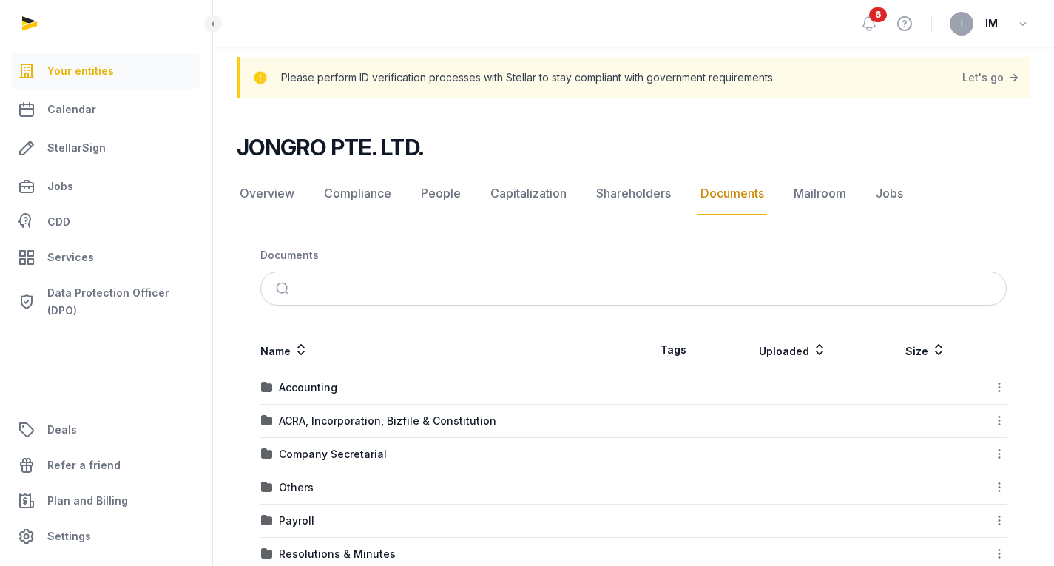
scroll to position [84, 0]
click at [408, 422] on div "ACRA, Incorporation, Bizfile & Constitution" at bounding box center [387, 420] width 217 height 15
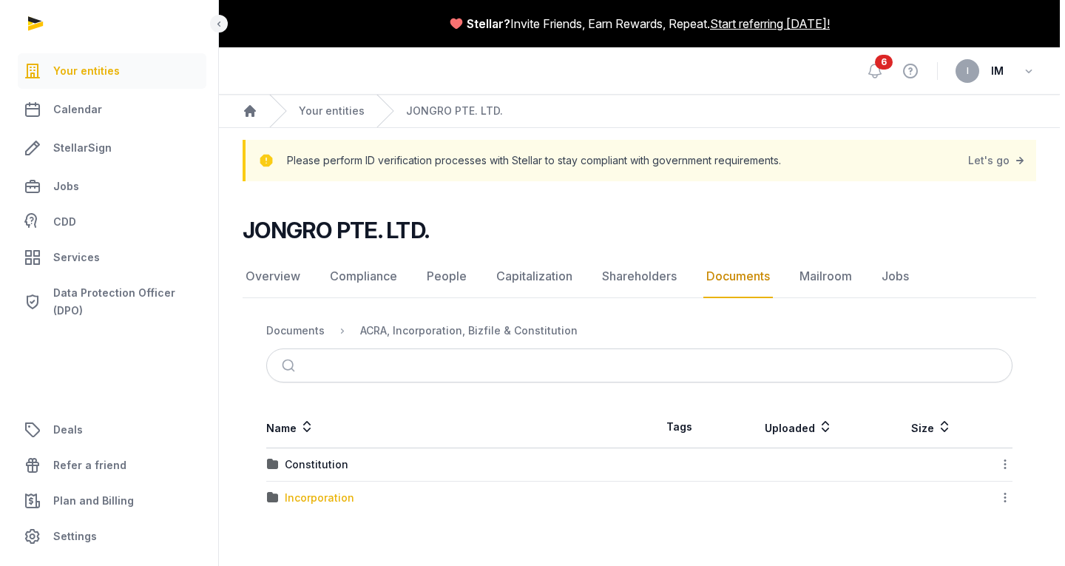
scroll to position [0, 0]
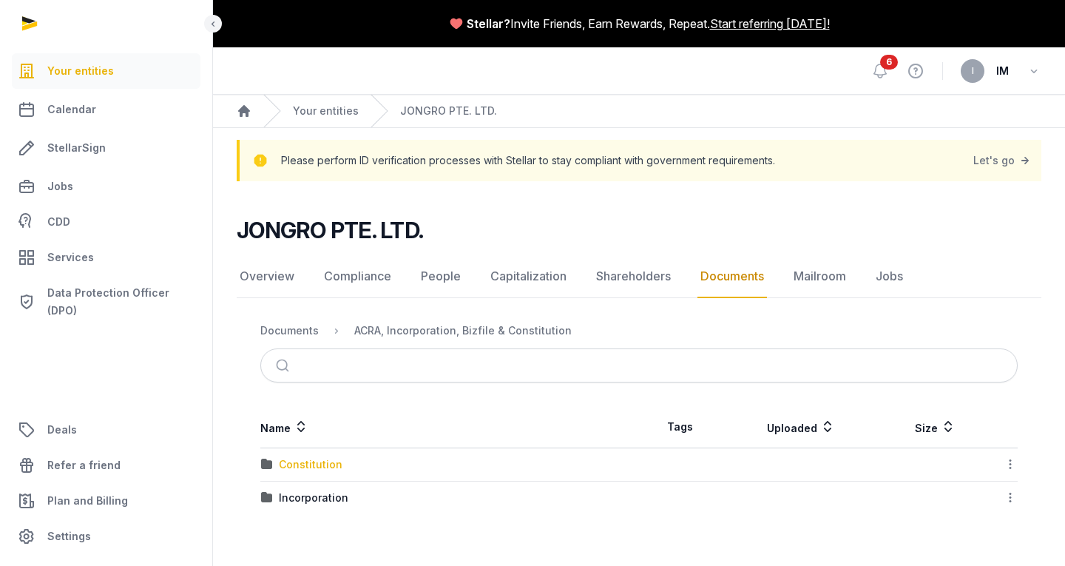
click at [334, 457] on div "Constitution" at bounding box center [311, 464] width 64 height 15
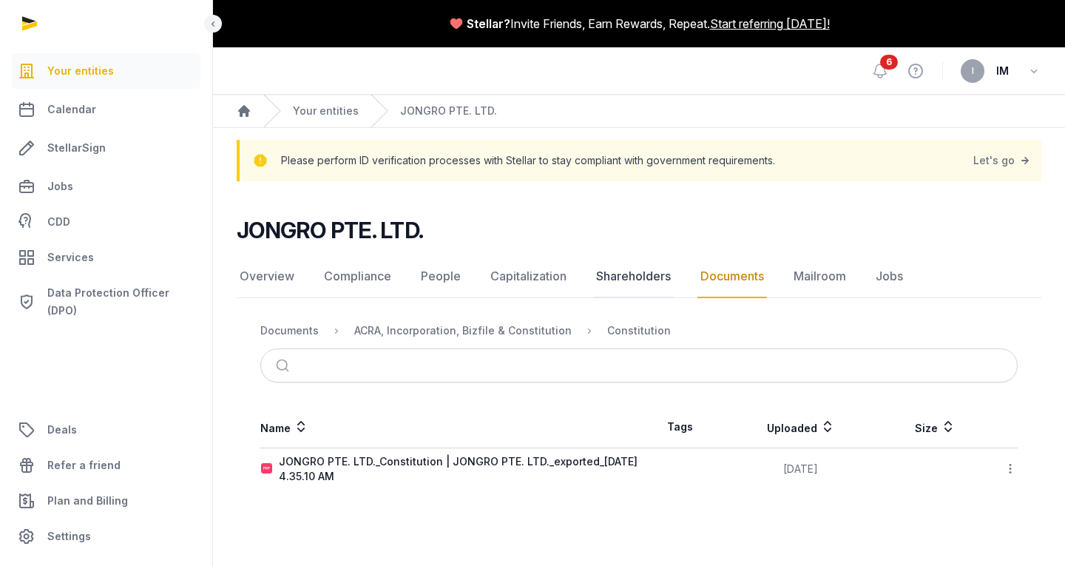
click at [618, 272] on link "Shareholders" at bounding box center [633, 276] width 81 height 43
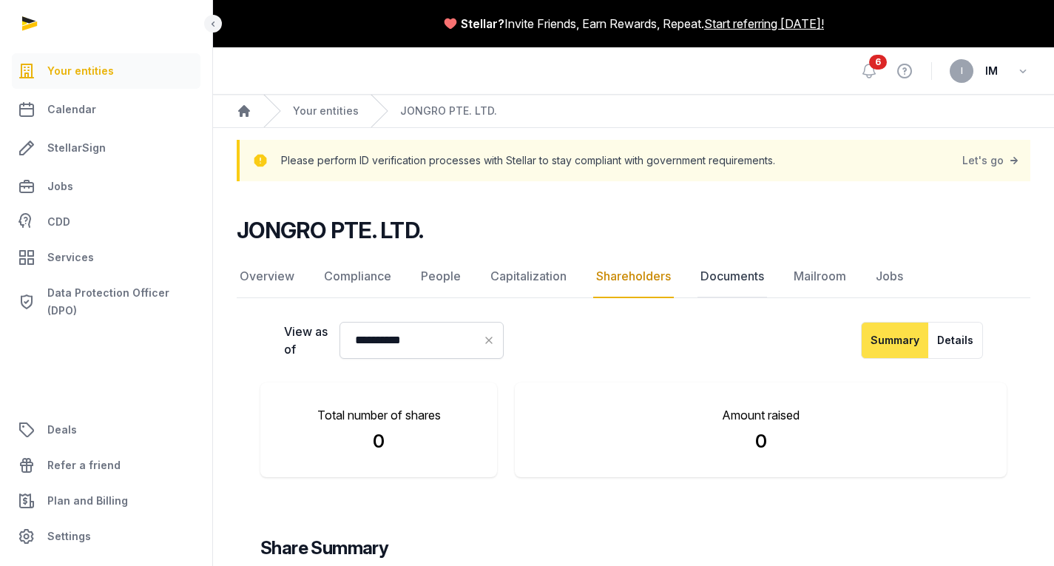
click at [740, 274] on link "Documents" at bounding box center [733, 276] width 70 height 43
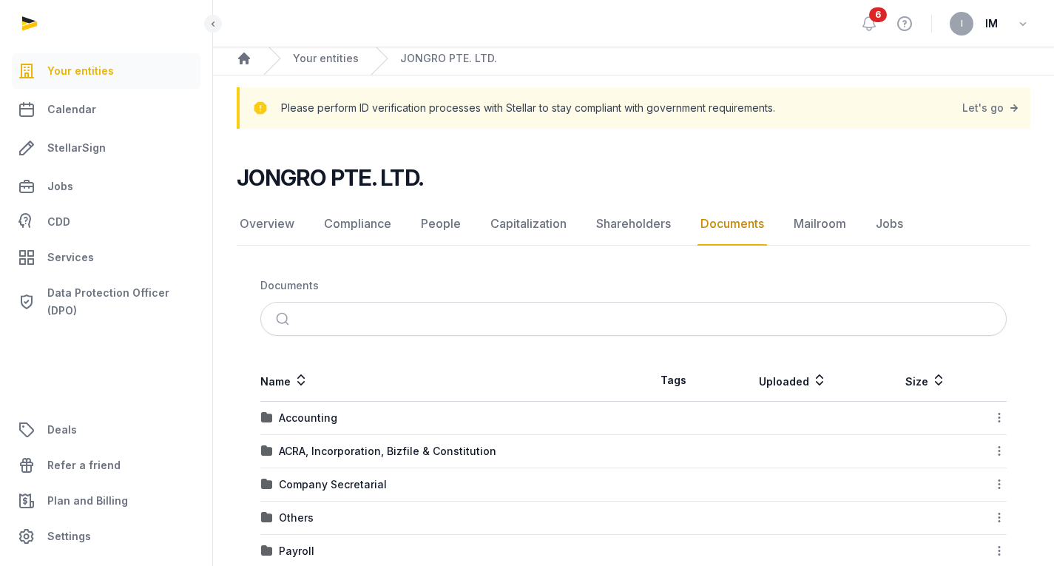
scroll to position [250, 0]
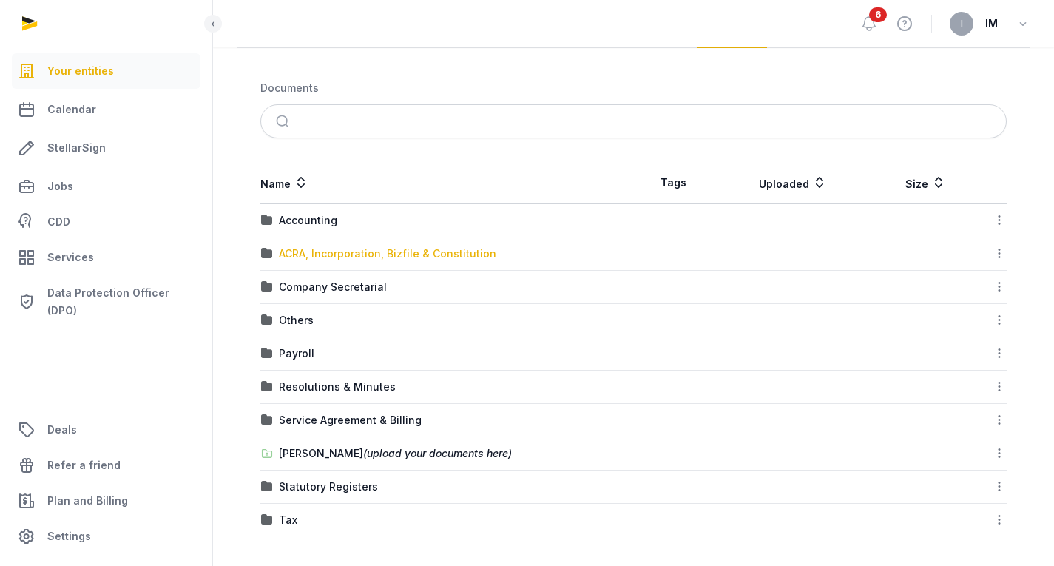
click at [342, 253] on div "ACRA, Incorporation, Bizfile & Constitution" at bounding box center [387, 253] width 217 height 15
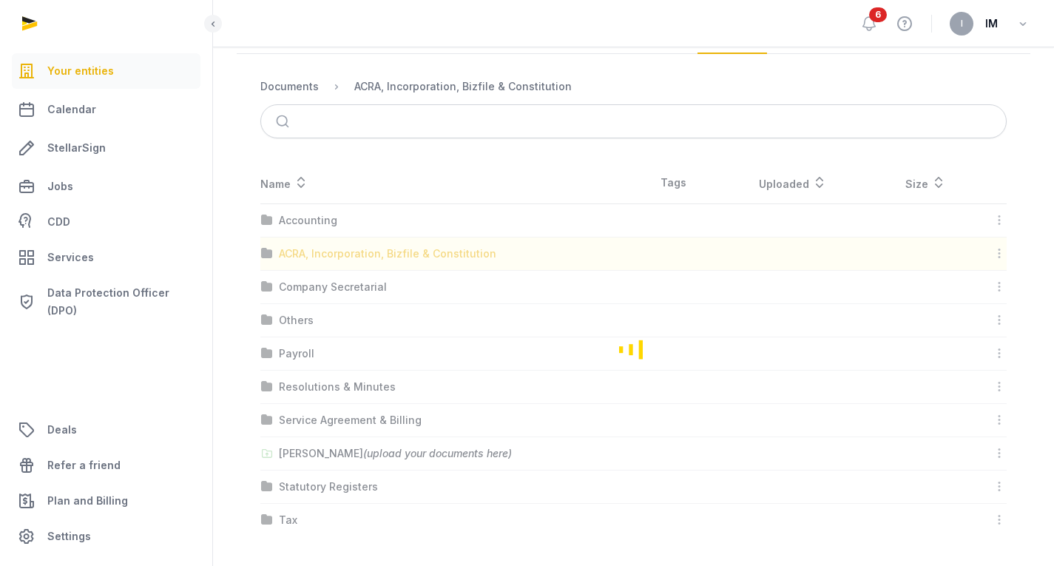
scroll to position [0, 0]
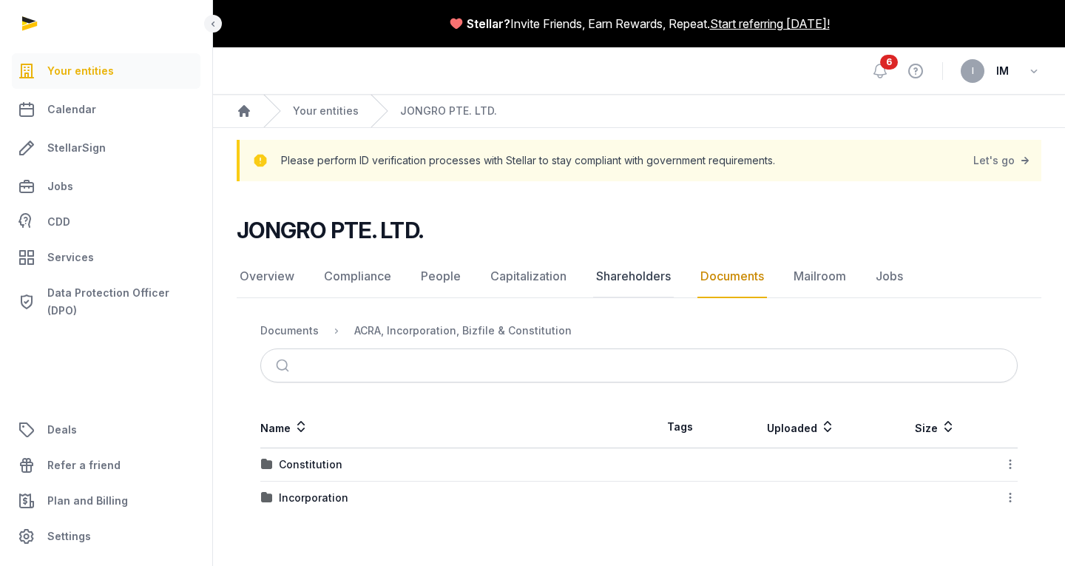
click at [664, 270] on link "Shareholders" at bounding box center [633, 276] width 81 height 43
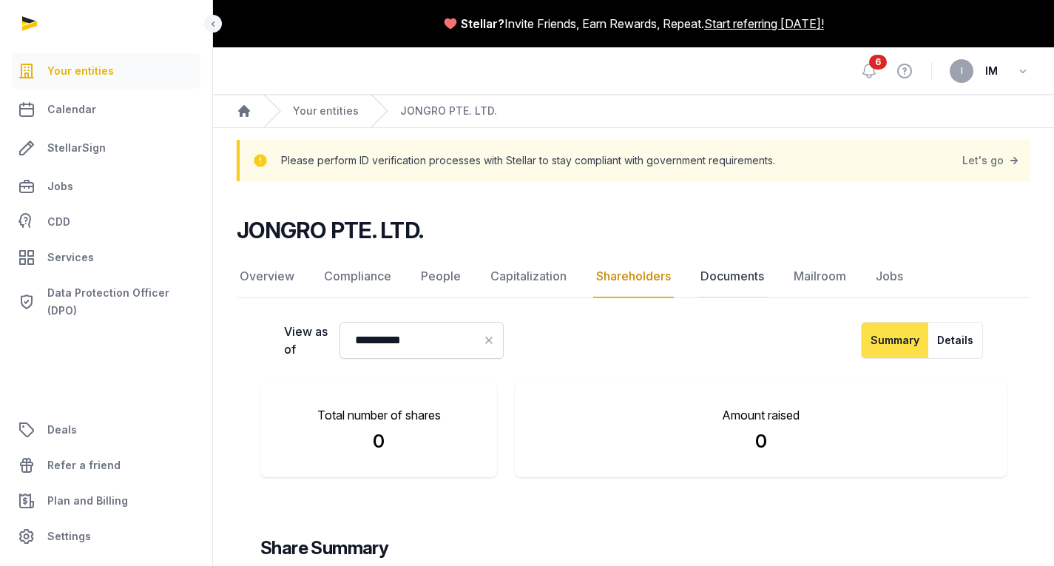
click at [718, 282] on link "Documents" at bounding box center [733, 276] width 70 height 43
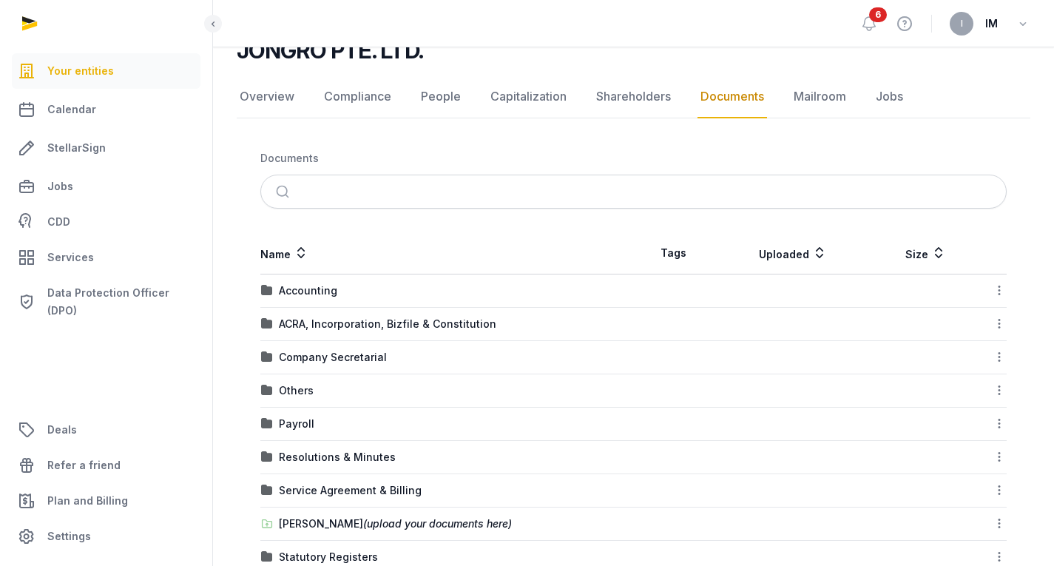
scroll to position [181, 0]
click at [821, 97] on link "Mailroom" at bounding box center [820, 96] width 58 height 43
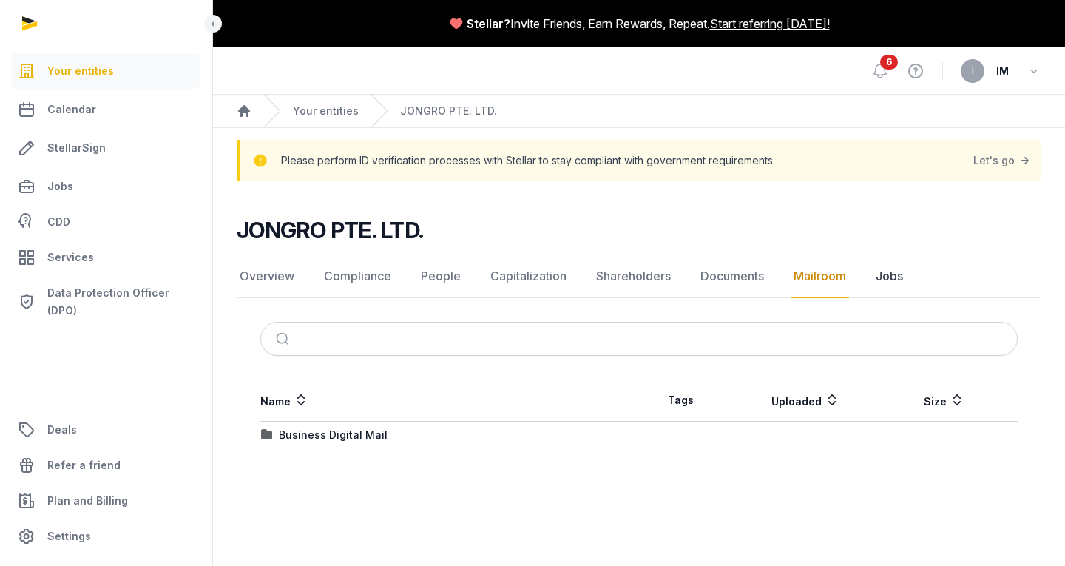
click at [873, 278] on link "Jobs" at bounding box center [889, 276] width 33 height 43
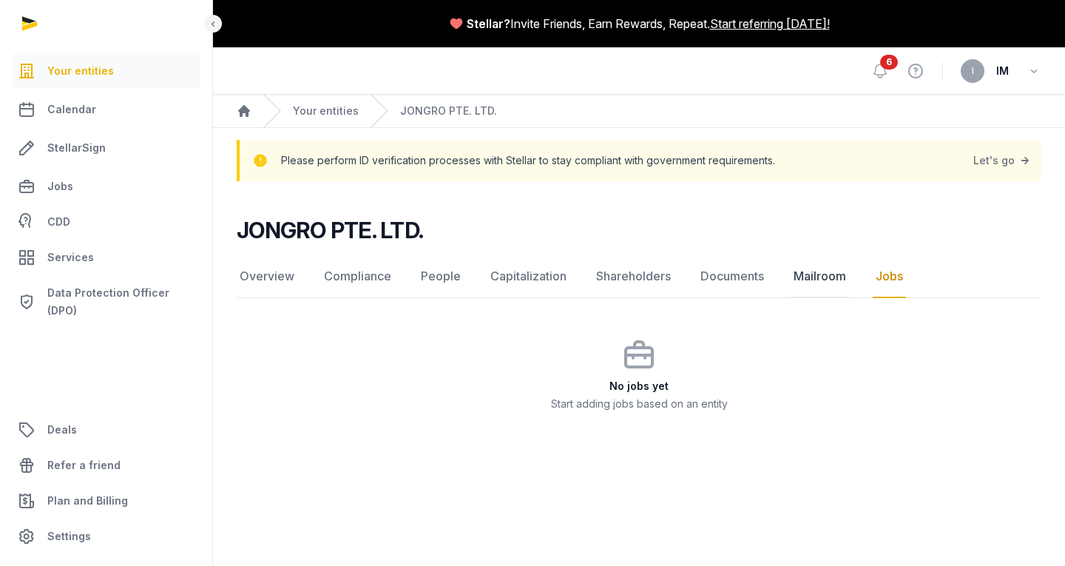
click at [820, 277] on link "Mailroom" at bounding box center [820, 276] width 58 height 43
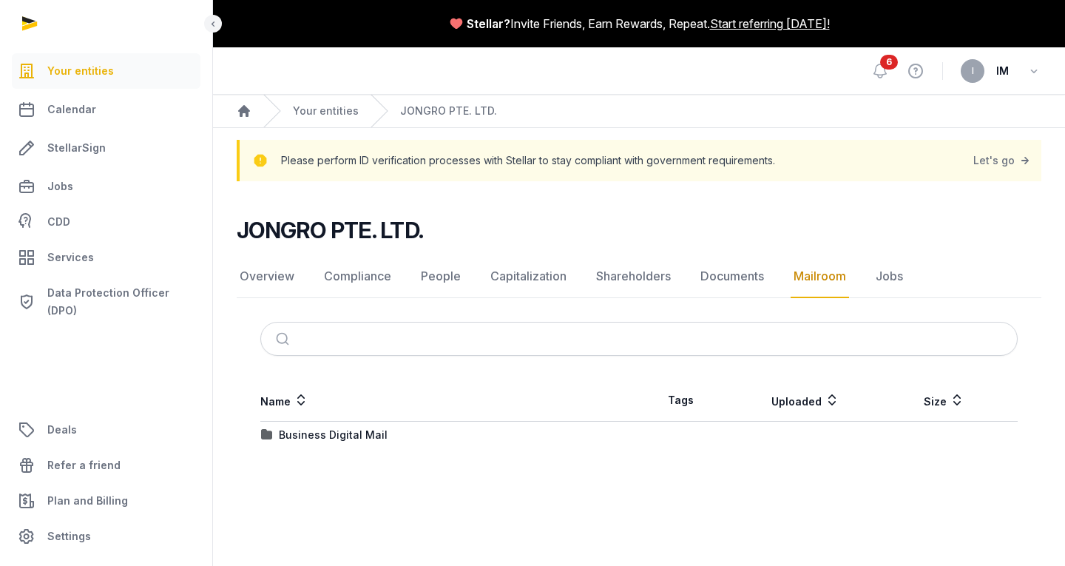
click at [329, 445] on td "Business Digital Mail" at bounding box center [449, 435] width 379 height 27
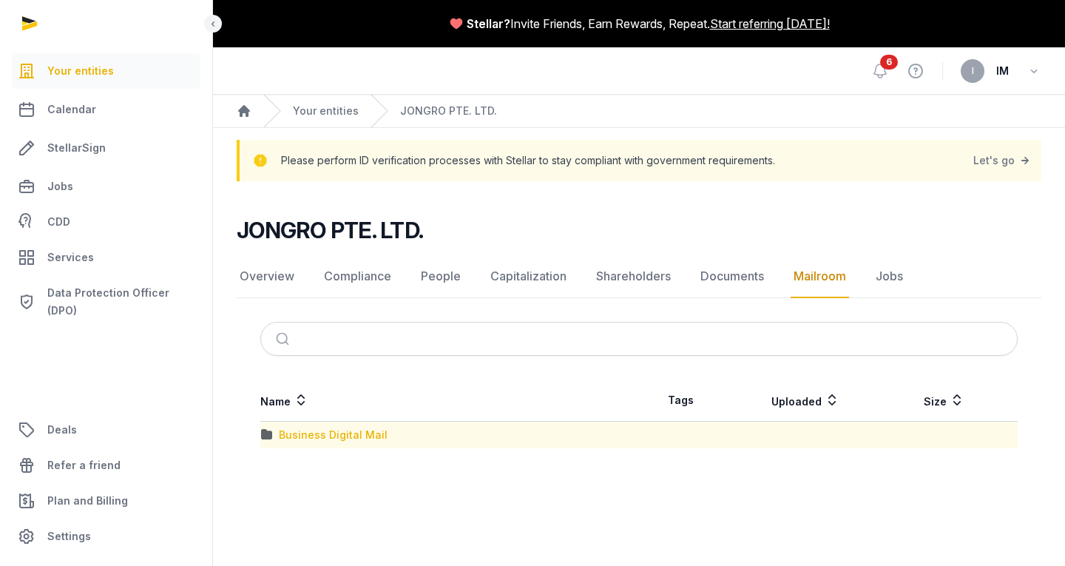
click at [339, 439] on div "Business Digital Mail" at bounding box center [333, 435] width 109 height 15
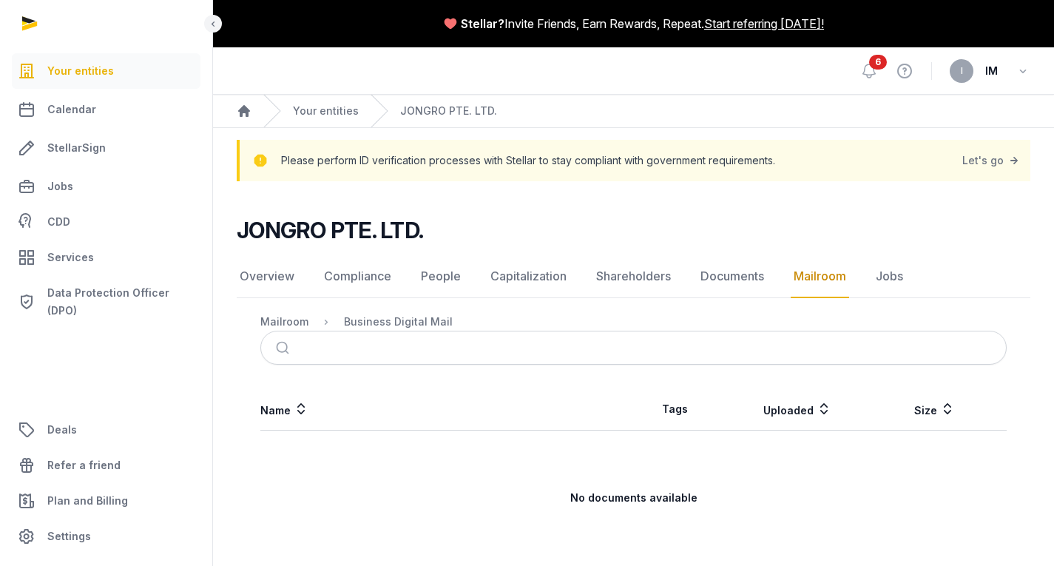
scroll to position [29, 0]
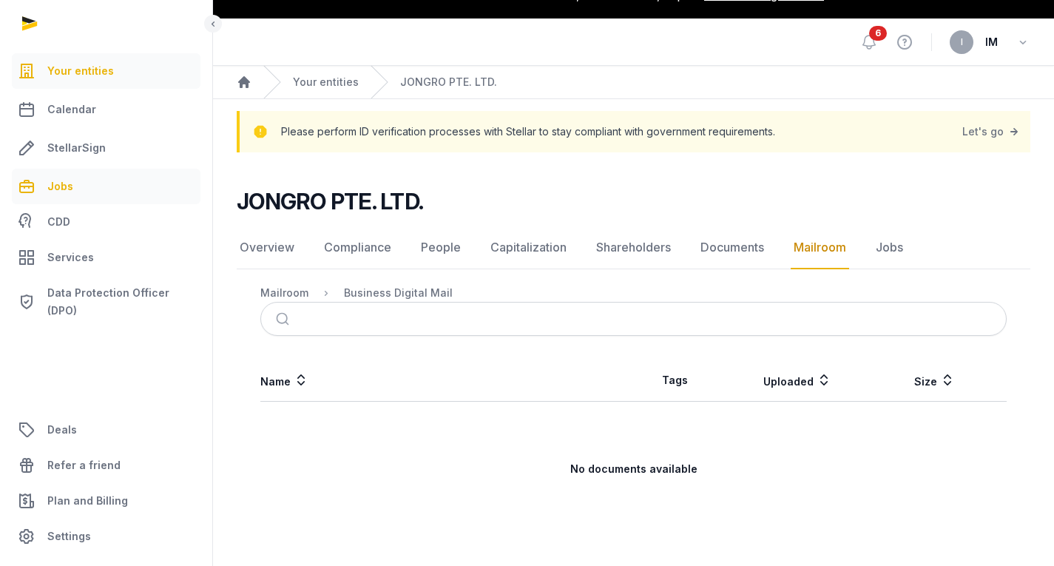
click at [100, 191] on link "Jobs" at bounding box center [106, 187] width 189 height 36
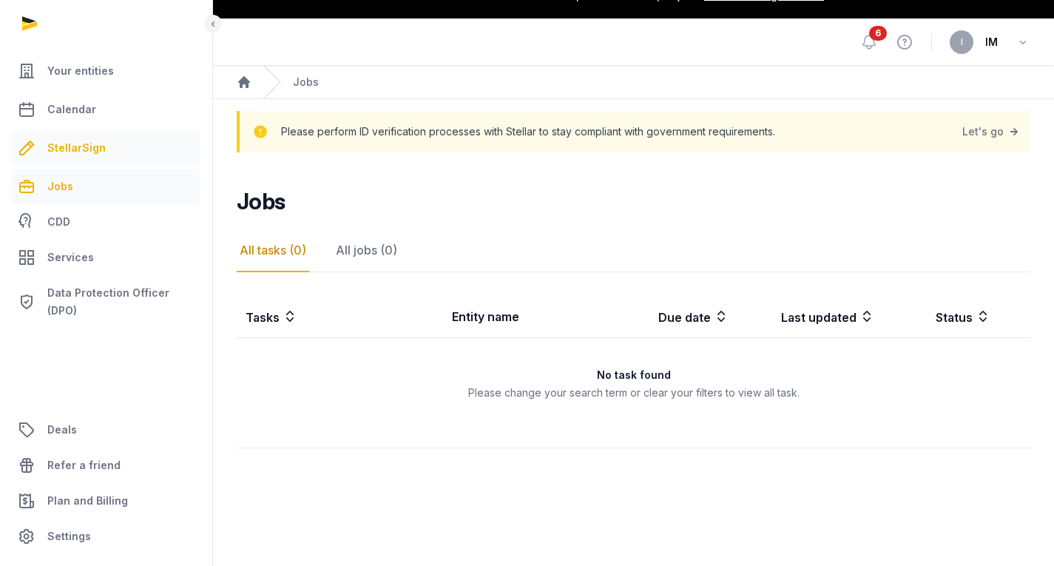
click at [118, 137] on link "StellarSign" at bounding box center [106, 148] width 189 height 36
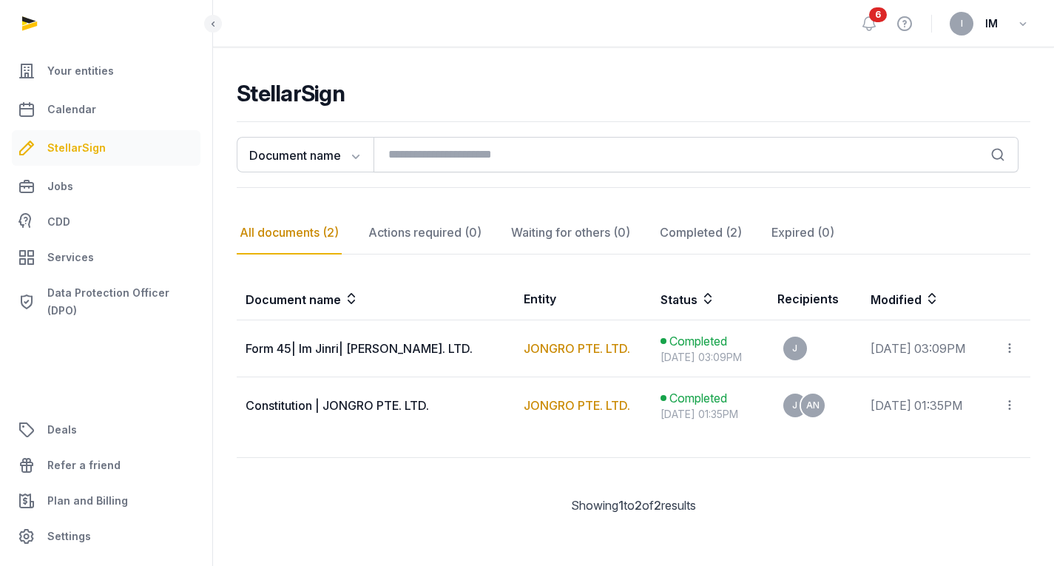
scroll to position [138, 0]
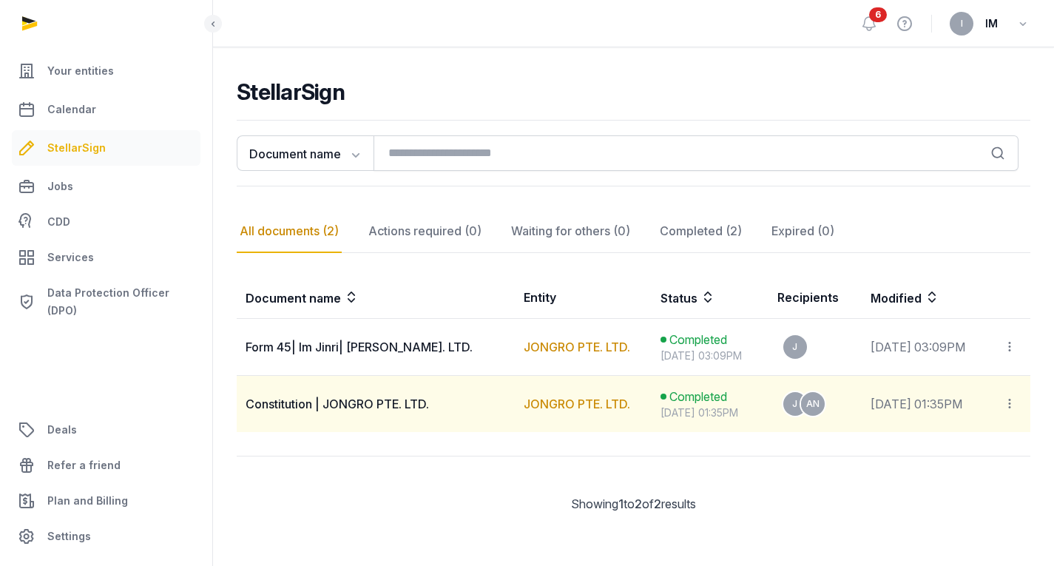
click at [375, 407] on span "Constitution | JONGRO PTE. LTD." at bounding box center [337, 404] width 183 height 15
click at [775, 419] on td "J AN [PERSON_NAME] ( [EMAIL_ADDRESS][DOMAIN_NAME] ) Signed AN AN'NAJWA BINTE AN…" at bounding box center [815, 404] width 93 height 57
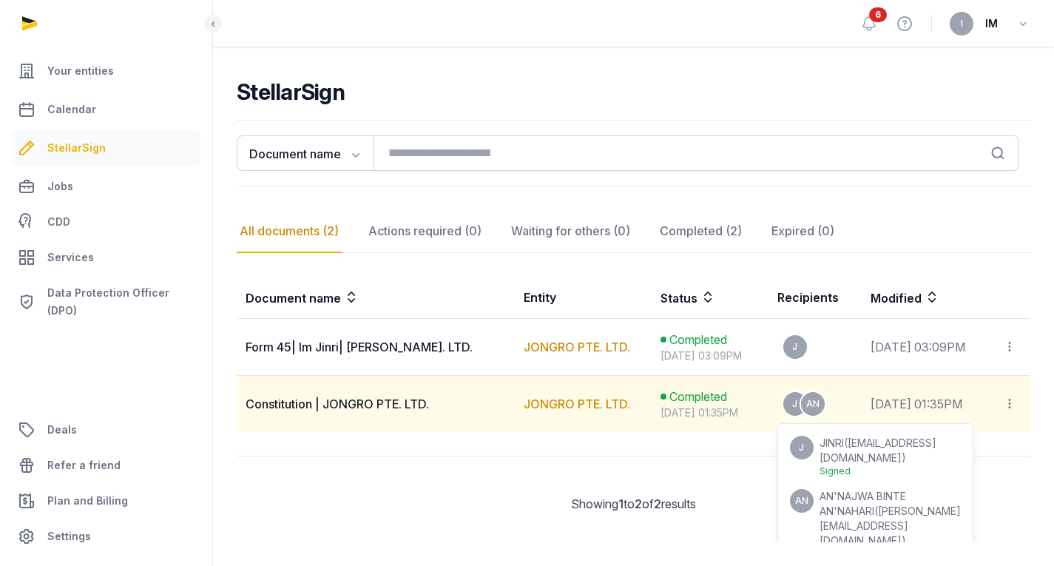
click at [814, 404] on div "J AN" at bounding box center [814, 404] width 75 height 24
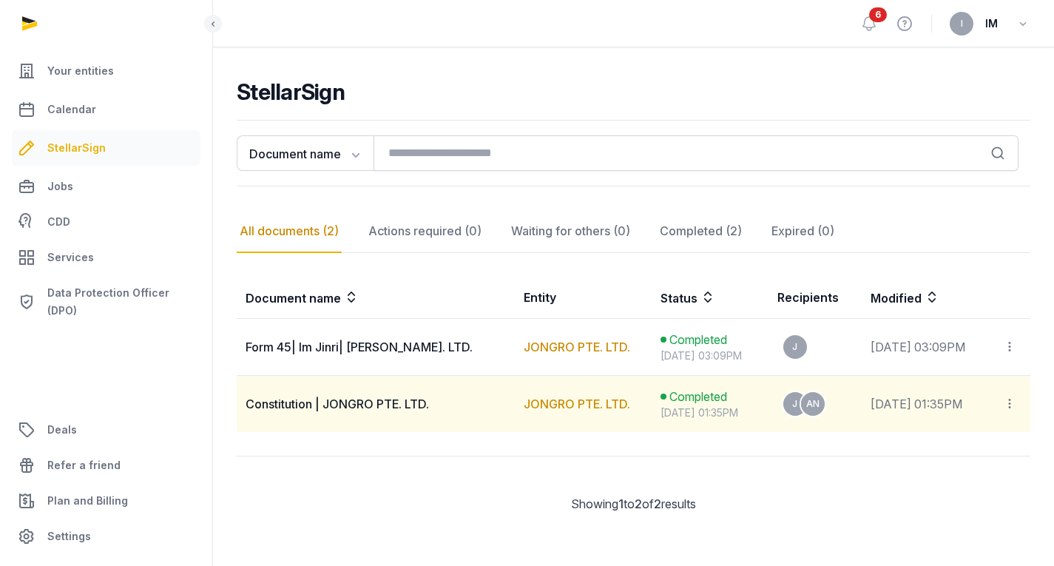
click at [1013, 408] on icon at bounding box center [1009, 404] width 13 height 16
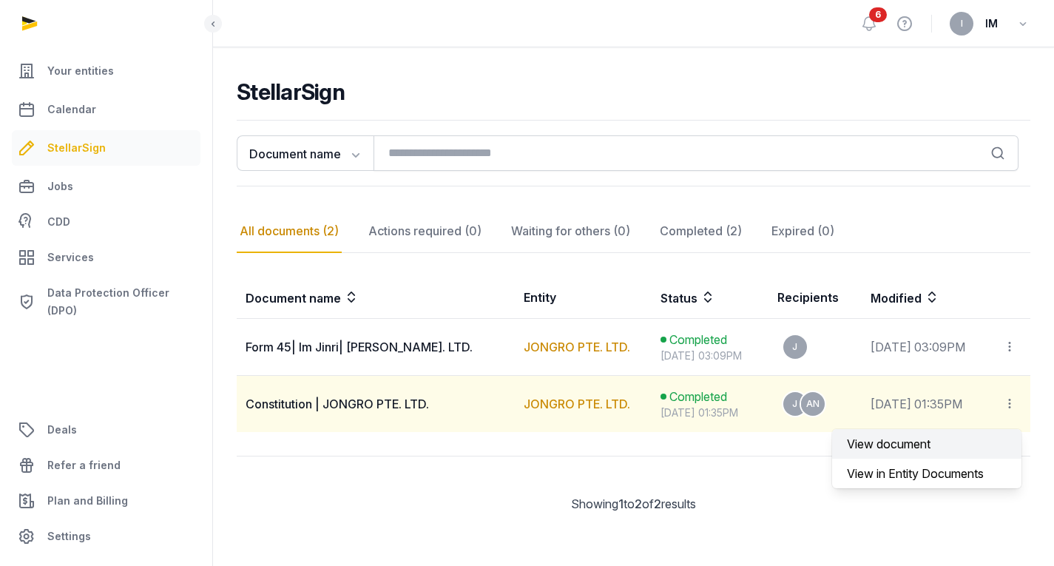
click at [918, 429] on div "View document" at bounding box center [926, 444] width 189 height 30
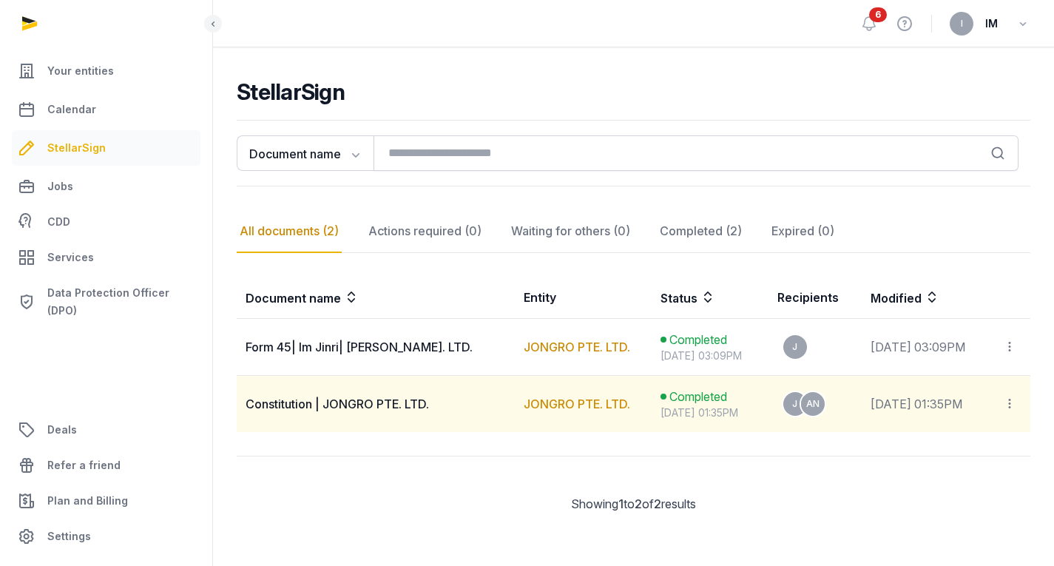
click at [1019, 398] on div at bounding box center [1012, 404] width 18 height 21
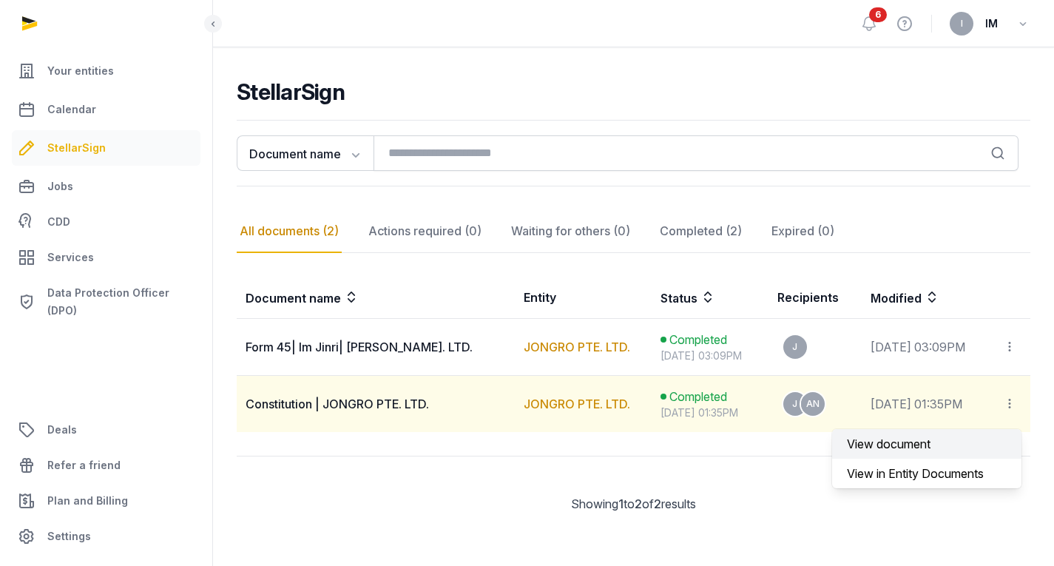
click at [921, 442] on div "View document" at bounding box center [927, 444] width 160 height 18
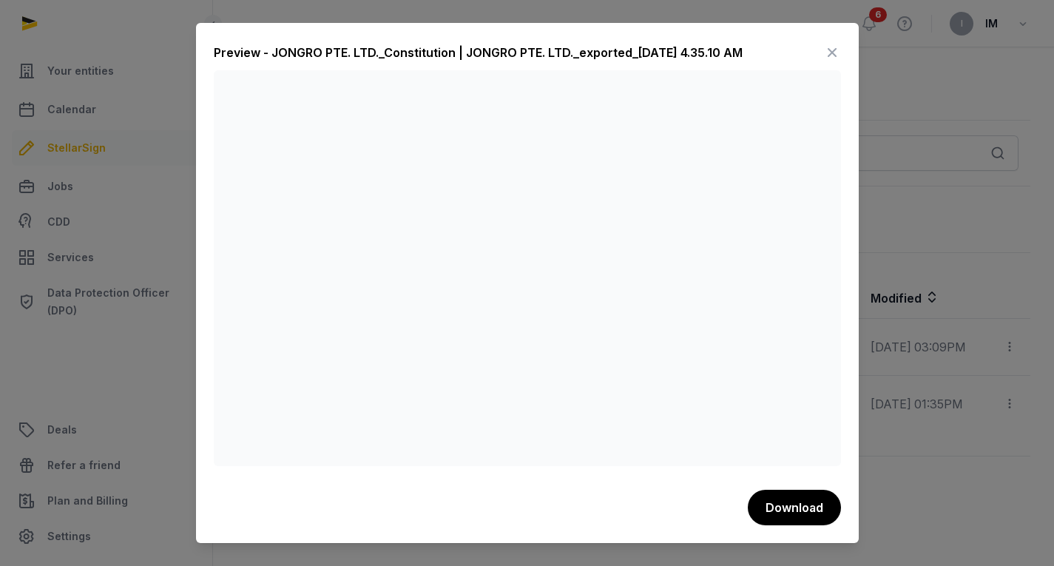
click at [828, 61] on icon at bounding box center [832, 53] width 18 height 24
